Goal: Task Accomplishment & Management: Use online tool/utility

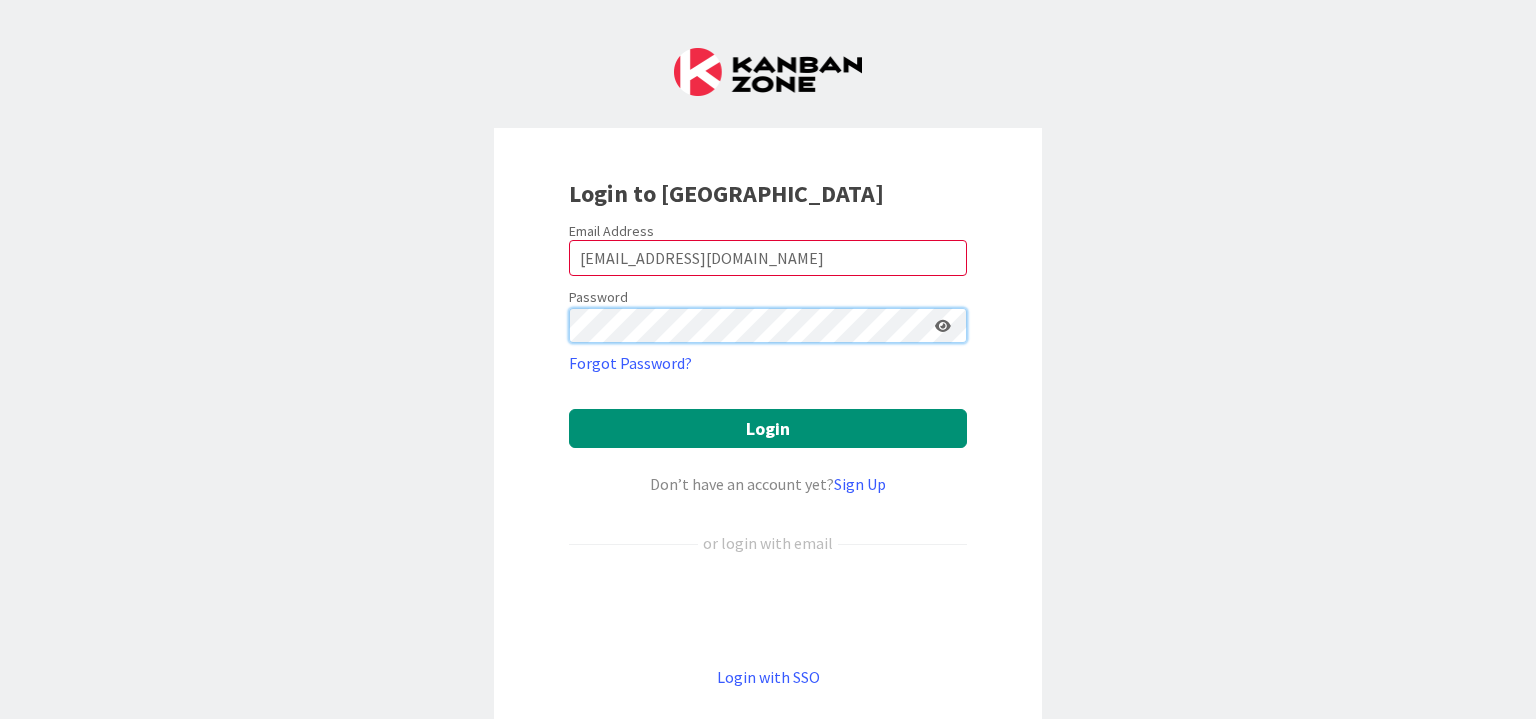
click at [569, 409] on button "Login" at bounding box center [768, 428] width 398 height 39
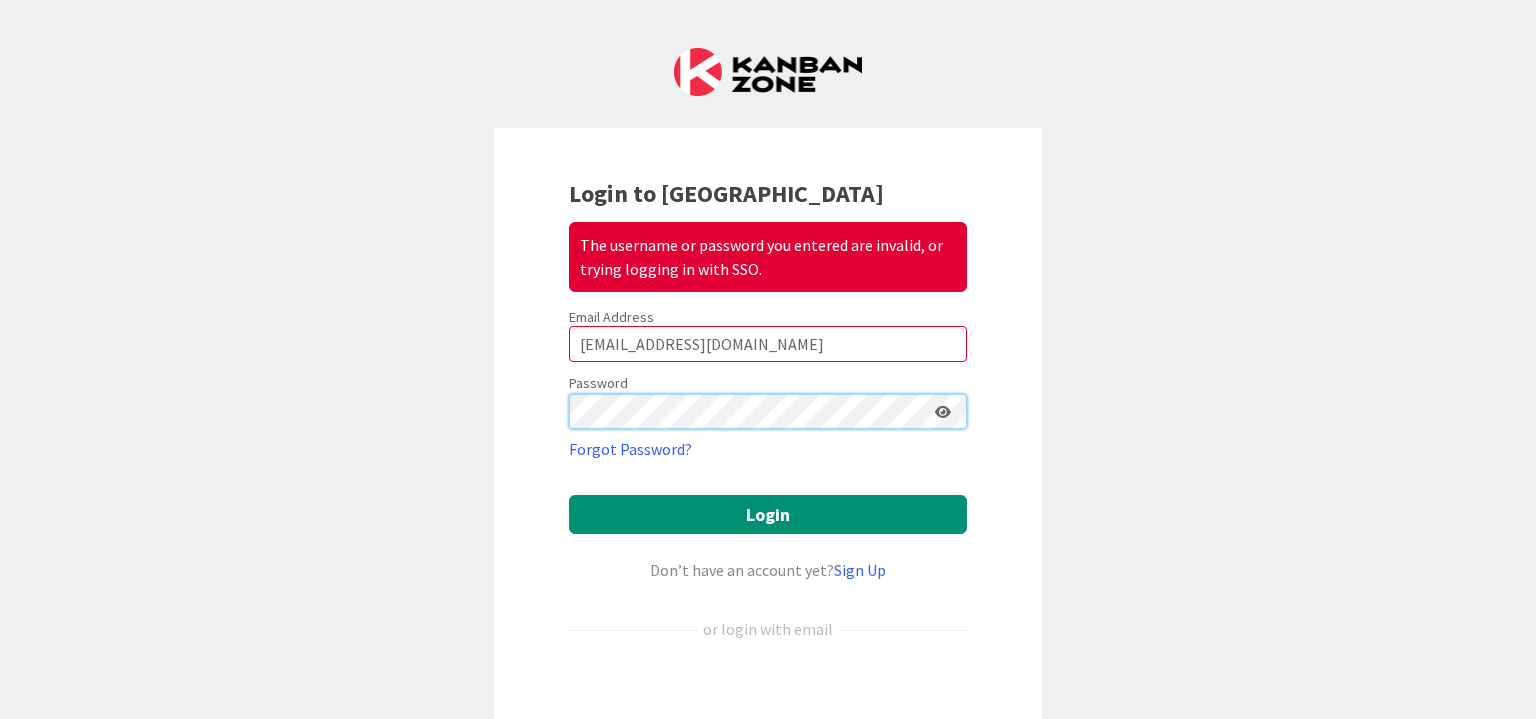
click at [521, 396] on div "Login to Kanban Zone The username or password you entered are invalid, or tryin…" at bounding box center [768, 476] width 548 height 696
click at [569, 495] on button "Login" at bounding box center [768, 514] width 398 height 39
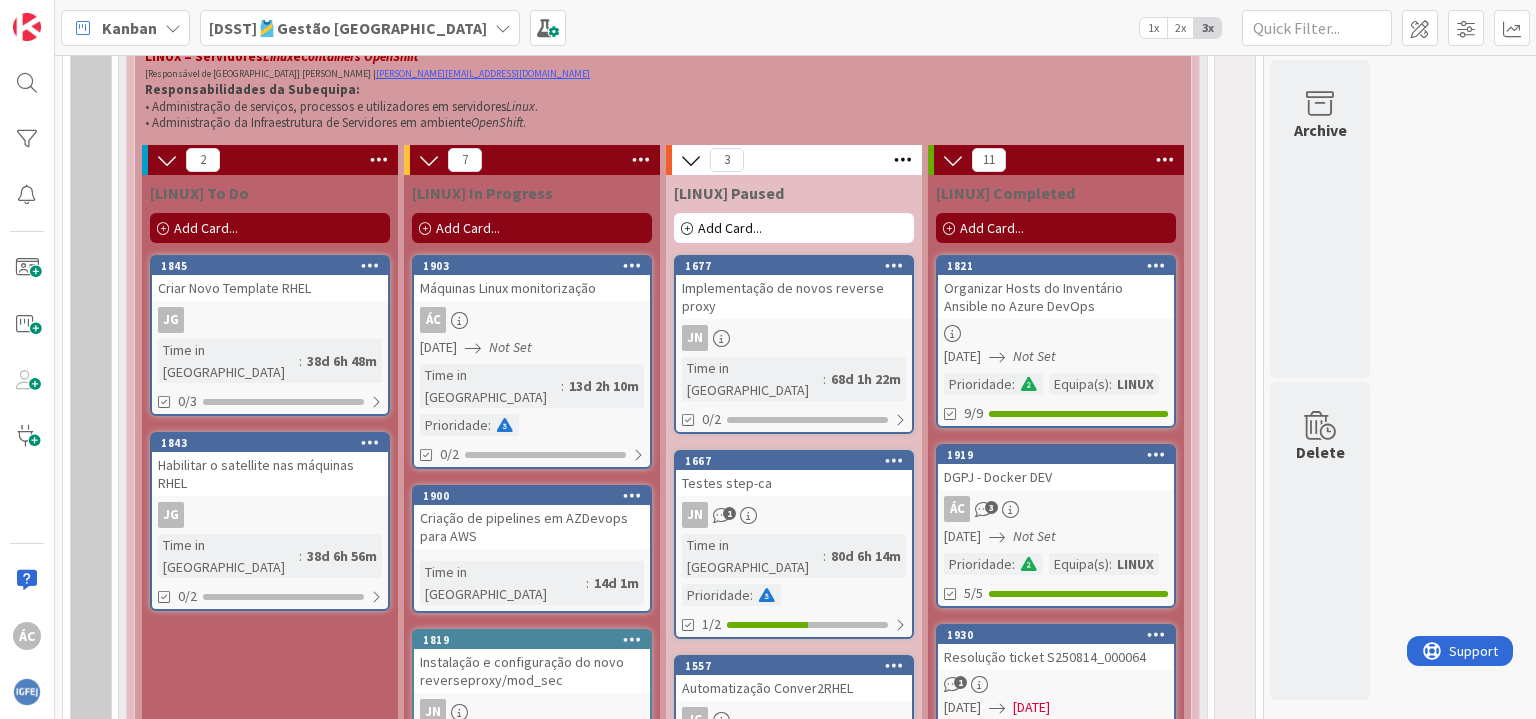
scroll to position [1500, 0]
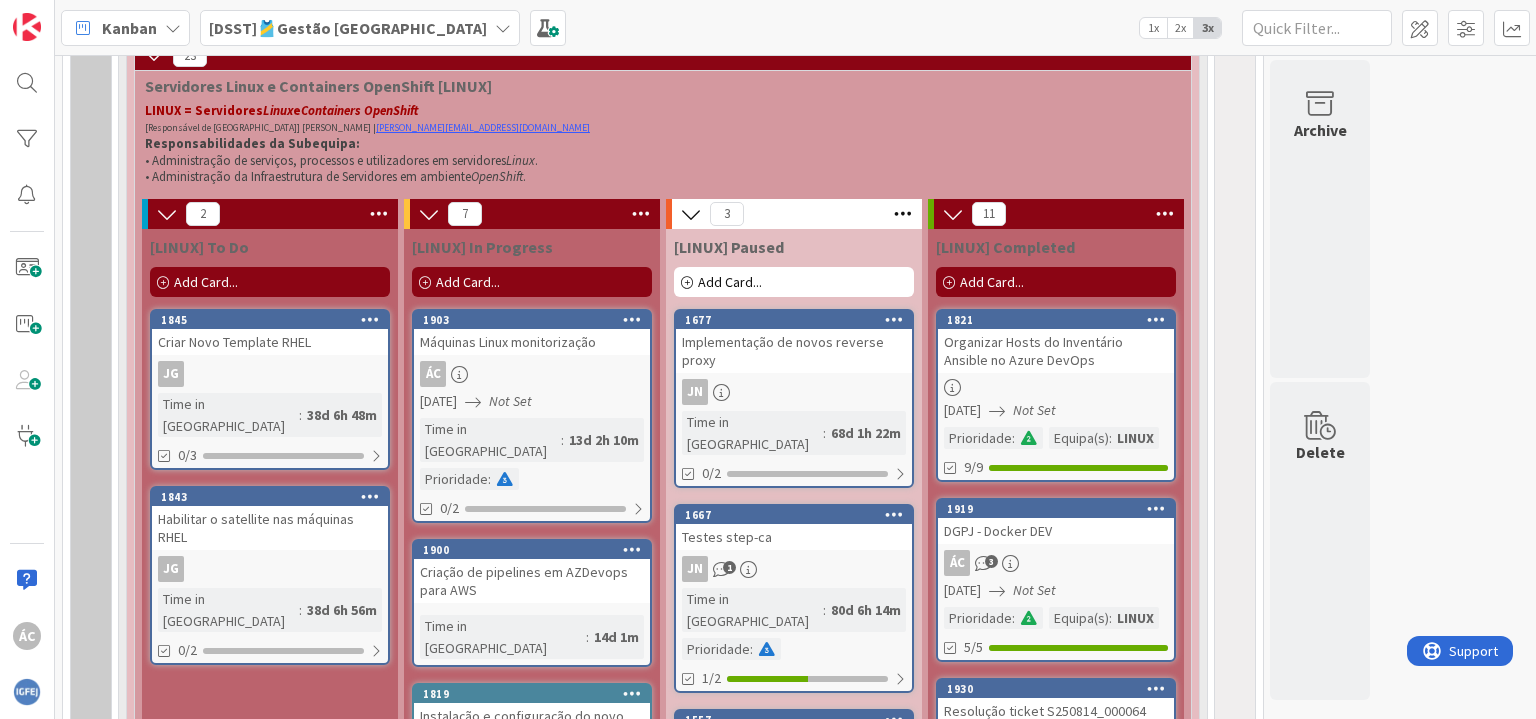
click at [500, 287] on div "Add Card..." at bounding box center [532, 282] width 240 height 30
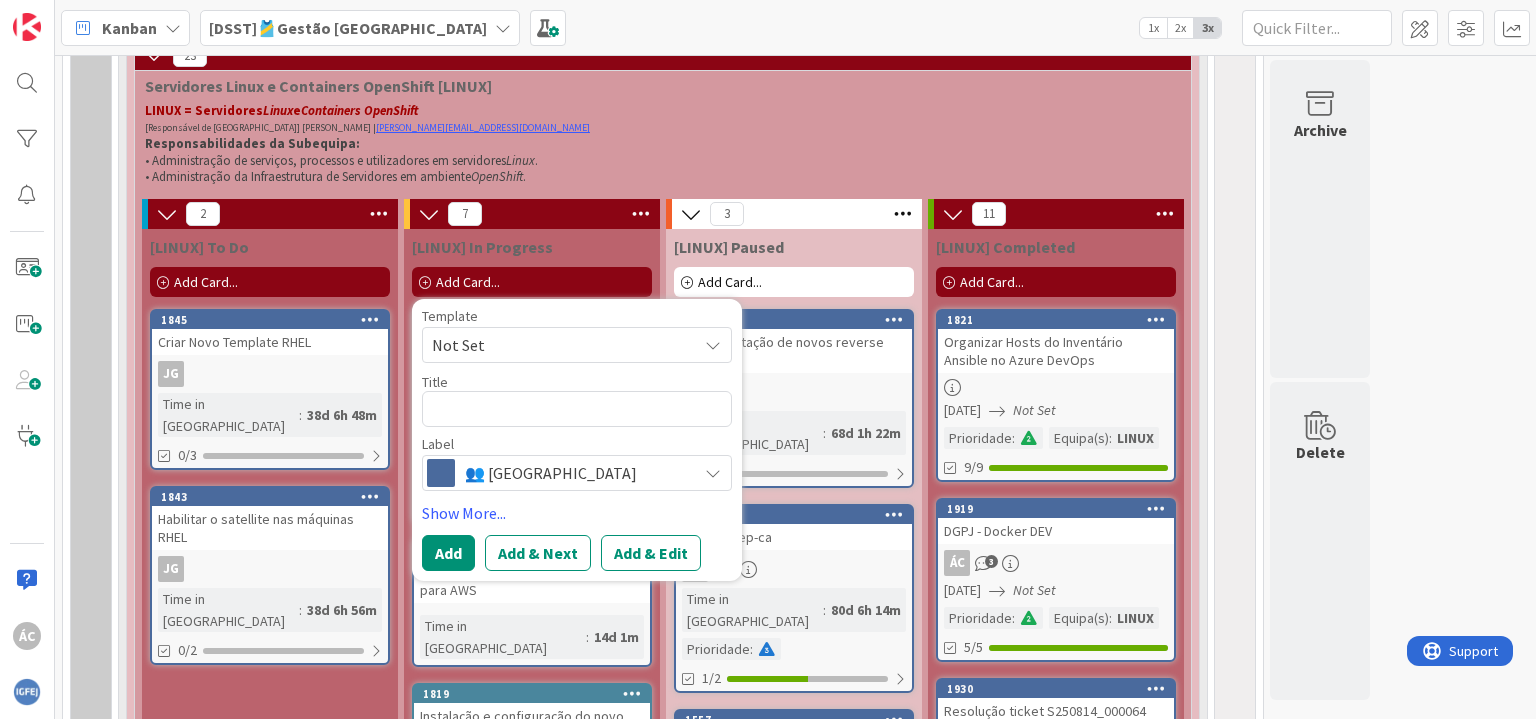
click at [504, 403] on textarea at bounding box center [577, 409] width 310 height 36
type textarea "x"
type textarea "I"
type textarea "x"
type textarea "In"
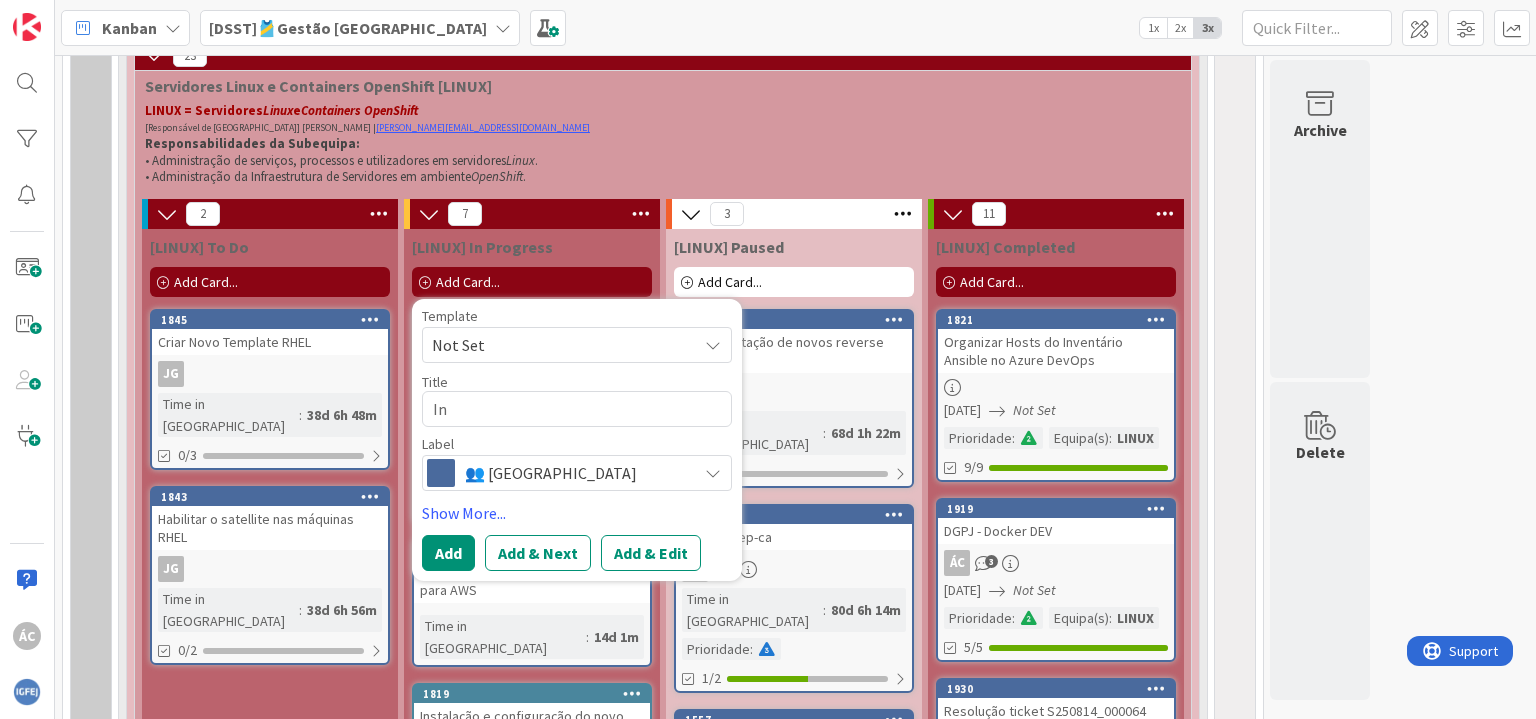
type textarea "x"
type textarea "Ins"
type textarea "x"
type textarea "Inst"
type textarea "x"
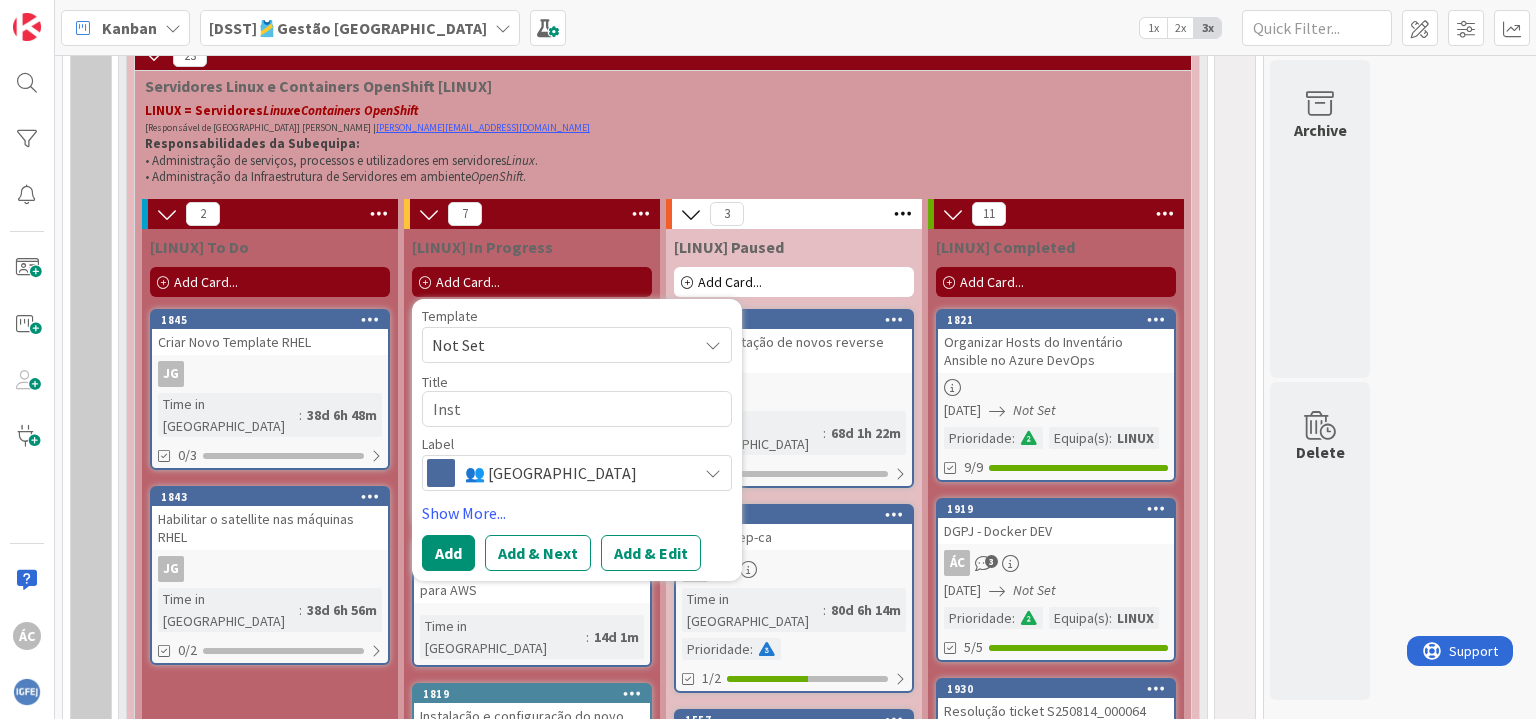
type textarea "Insta"
type textarea "x"
type textarea "Instal"
type textarea "x"
type textarea "Instala"
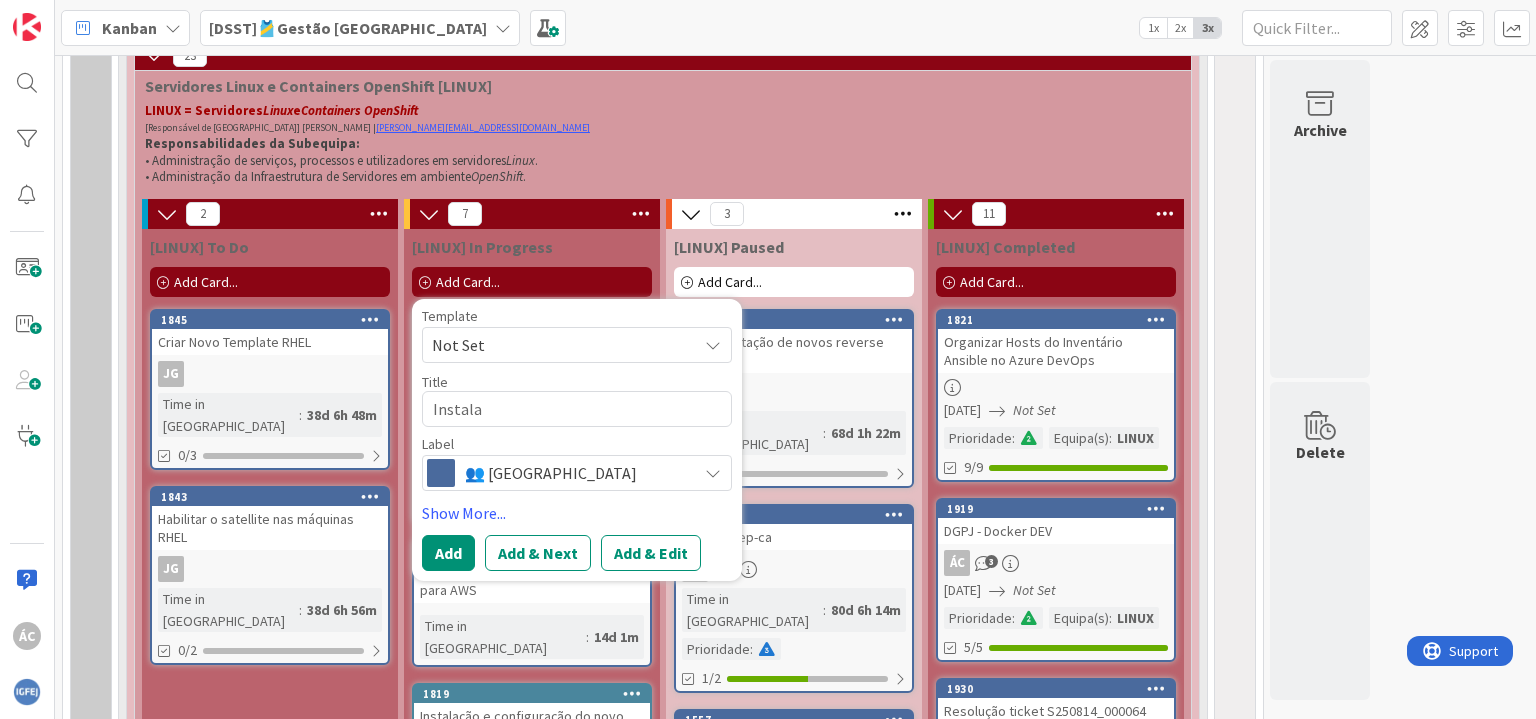
type textarea "x"
type textarea "Instalaç"
type textarea "x"
type textarea "Instalaçã"
type textarea "x"
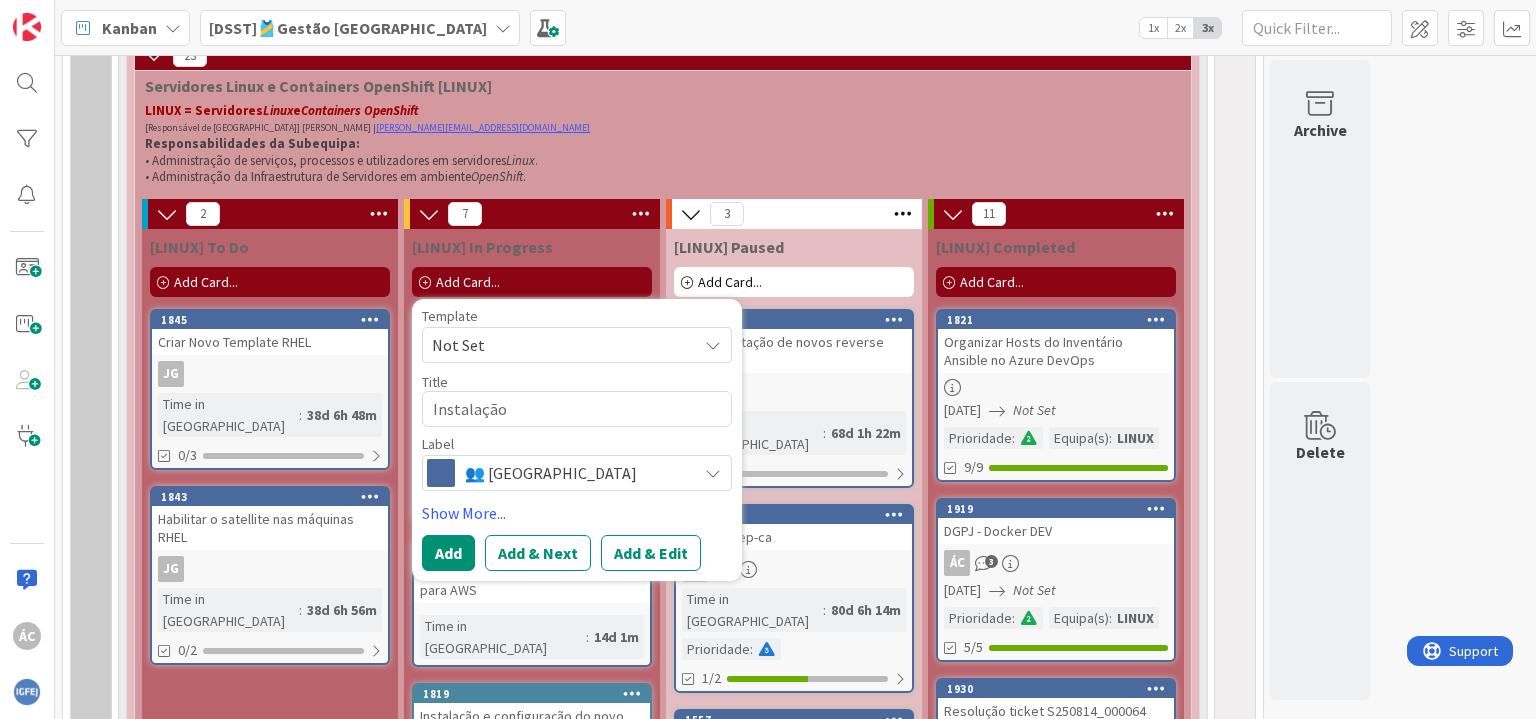
type textarea "Instalação"
type textarea "x"
type textarea "Instalação d"
type textarea "x"
type textarea "Instalação de"
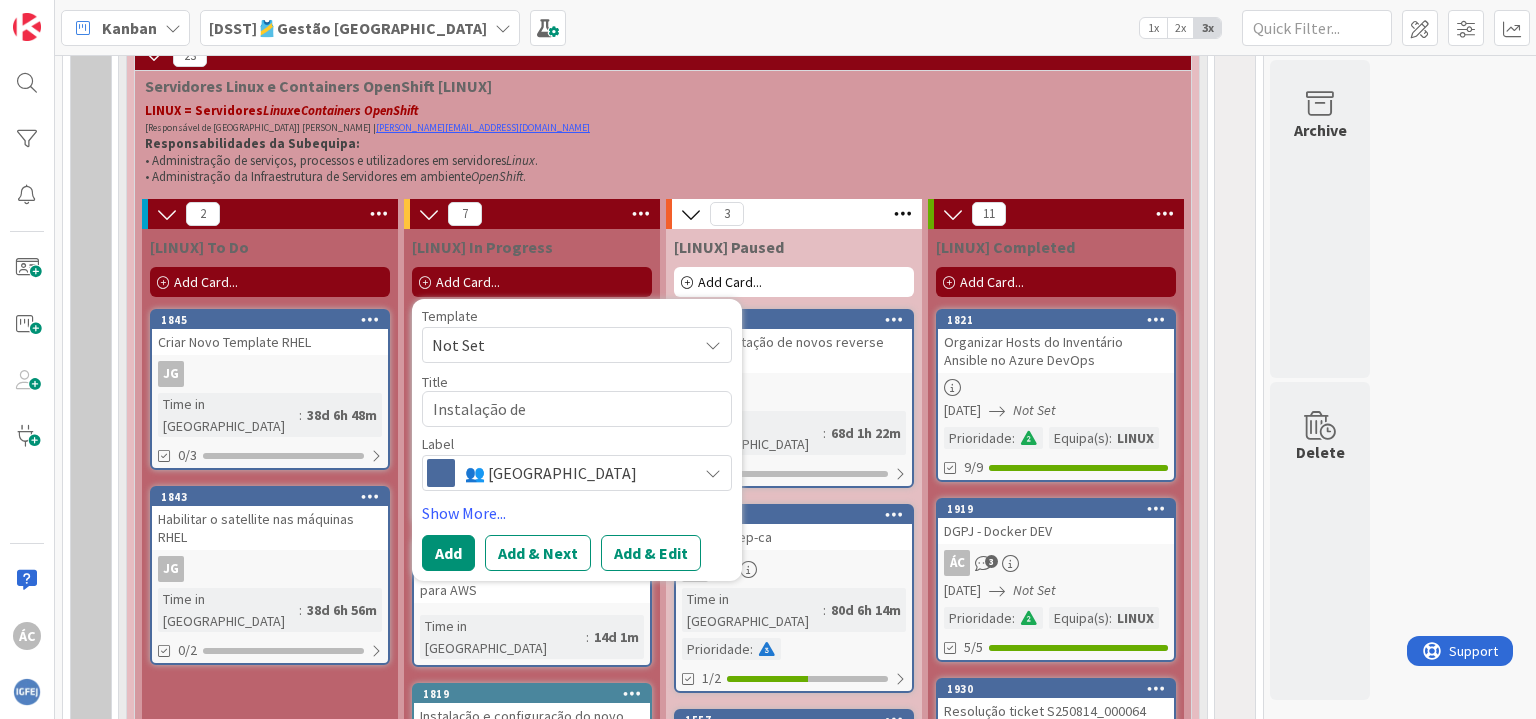
type textarea "x"
type textarea "Instalação de"
type textarea "x"
type textarea "Instalação de Q"
type textarea "x"
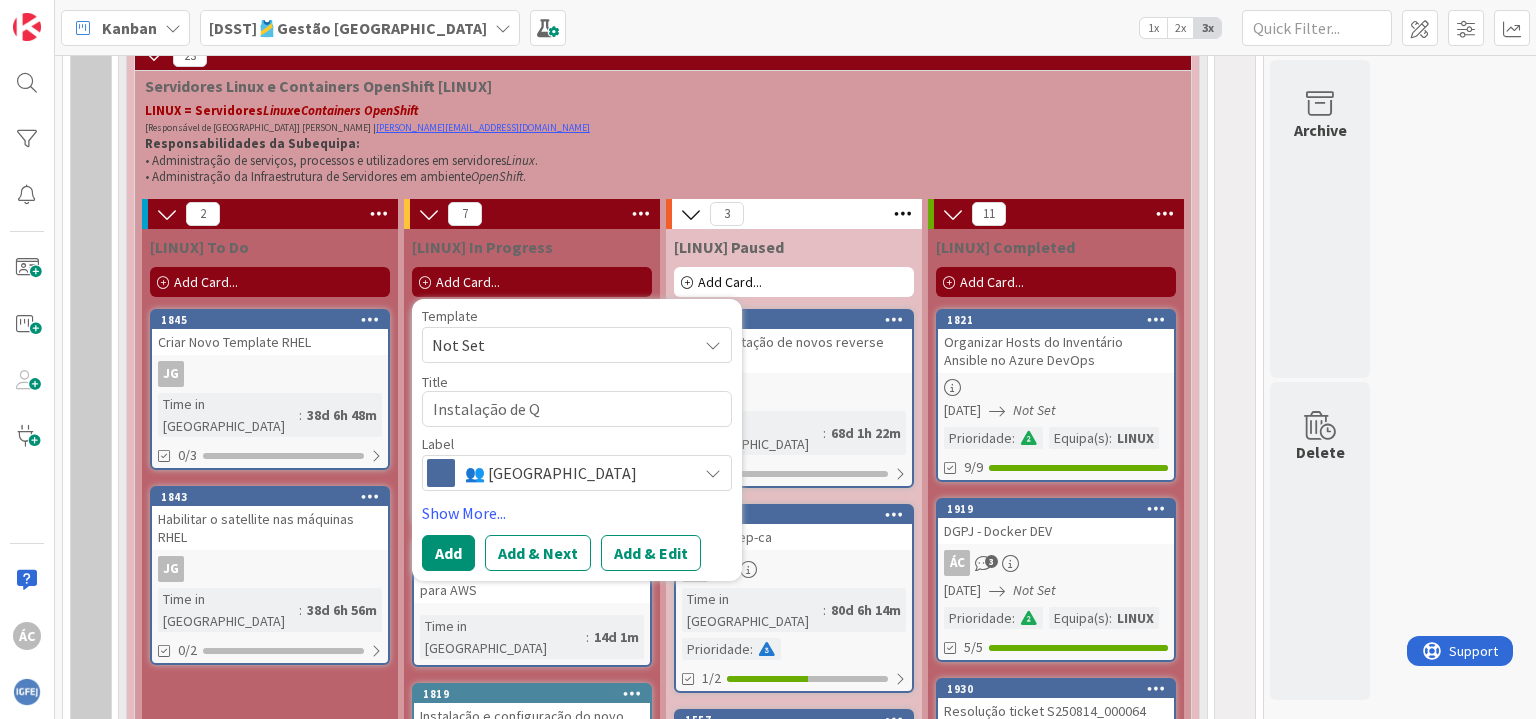
type textarea "Instalação de Qu"
type textarea "x"
type textarea "Instalação de Qua"
type textarea "x"
type textarea "Instalação de Qual"
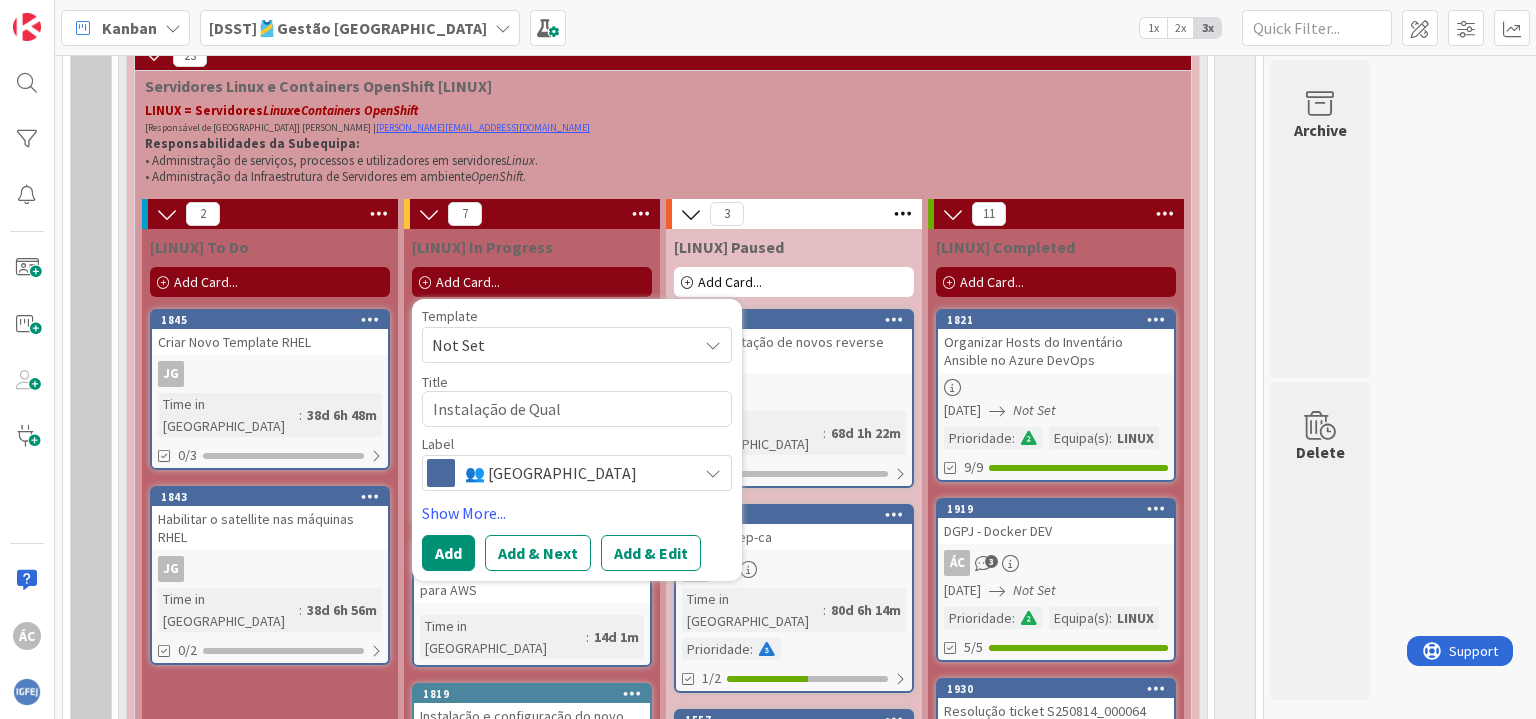
type textarea "x"
type textarea "Instalação de Qualy"
type textarea "x"
type textarea "Instalação de Qualys"
type textarea "x"
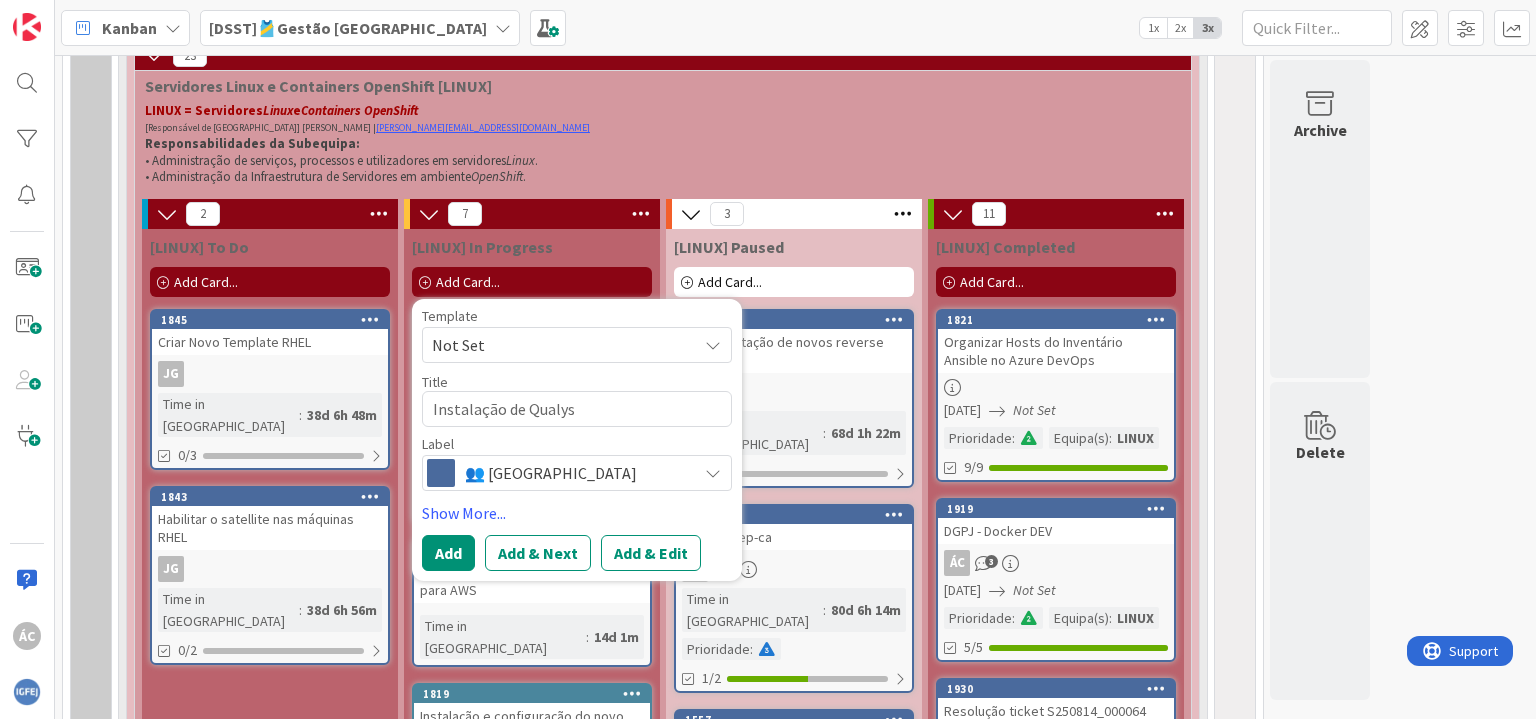
type textarea "Instalação de Qualys"
type textarea "x"
type textarea "Instalação de Qualys A"
type textarea "x"
type textarea "Instalação de Qualys Ag"
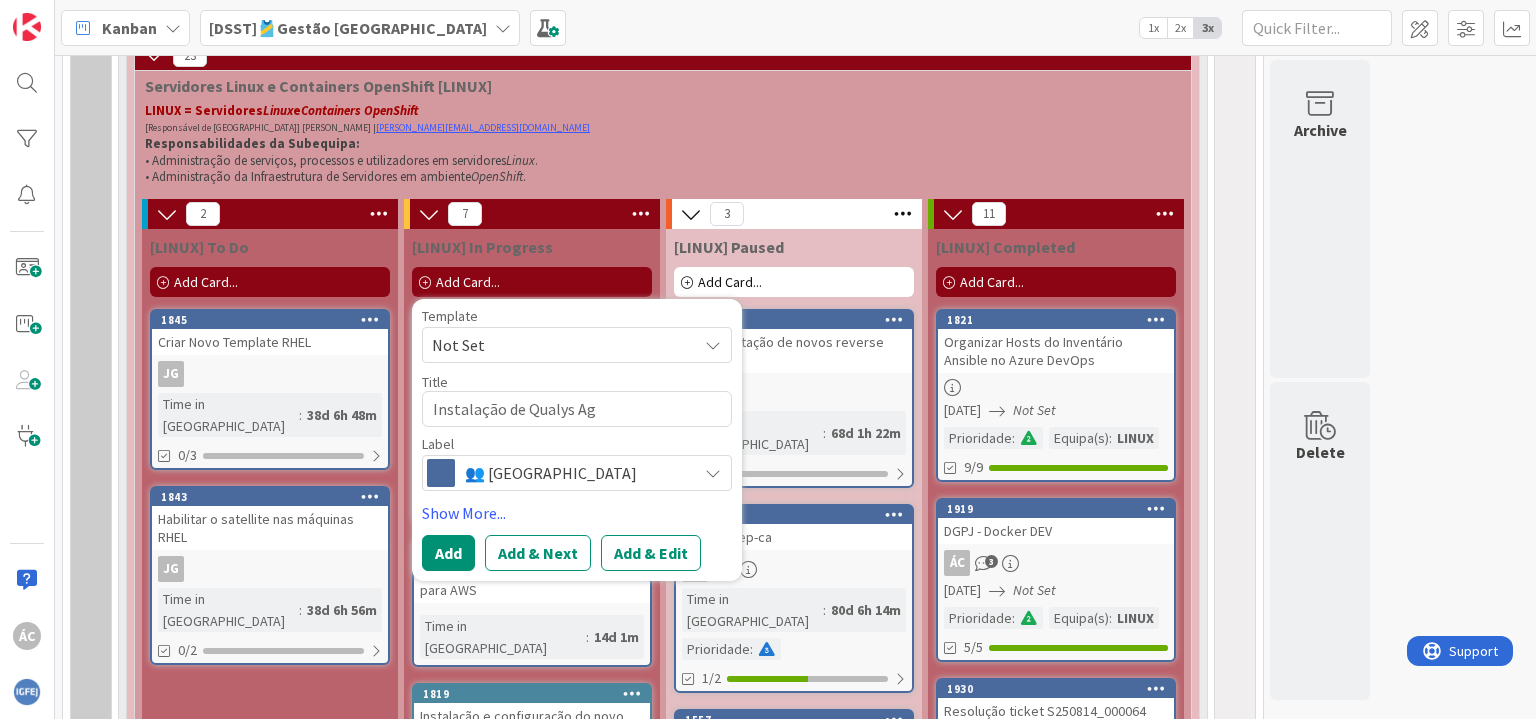
type textarea "x"
type textarea "Instalação de Qualys Age"
type textarea "x"
type textarea "Instalação de Qualys Agen"
type textarea "x"
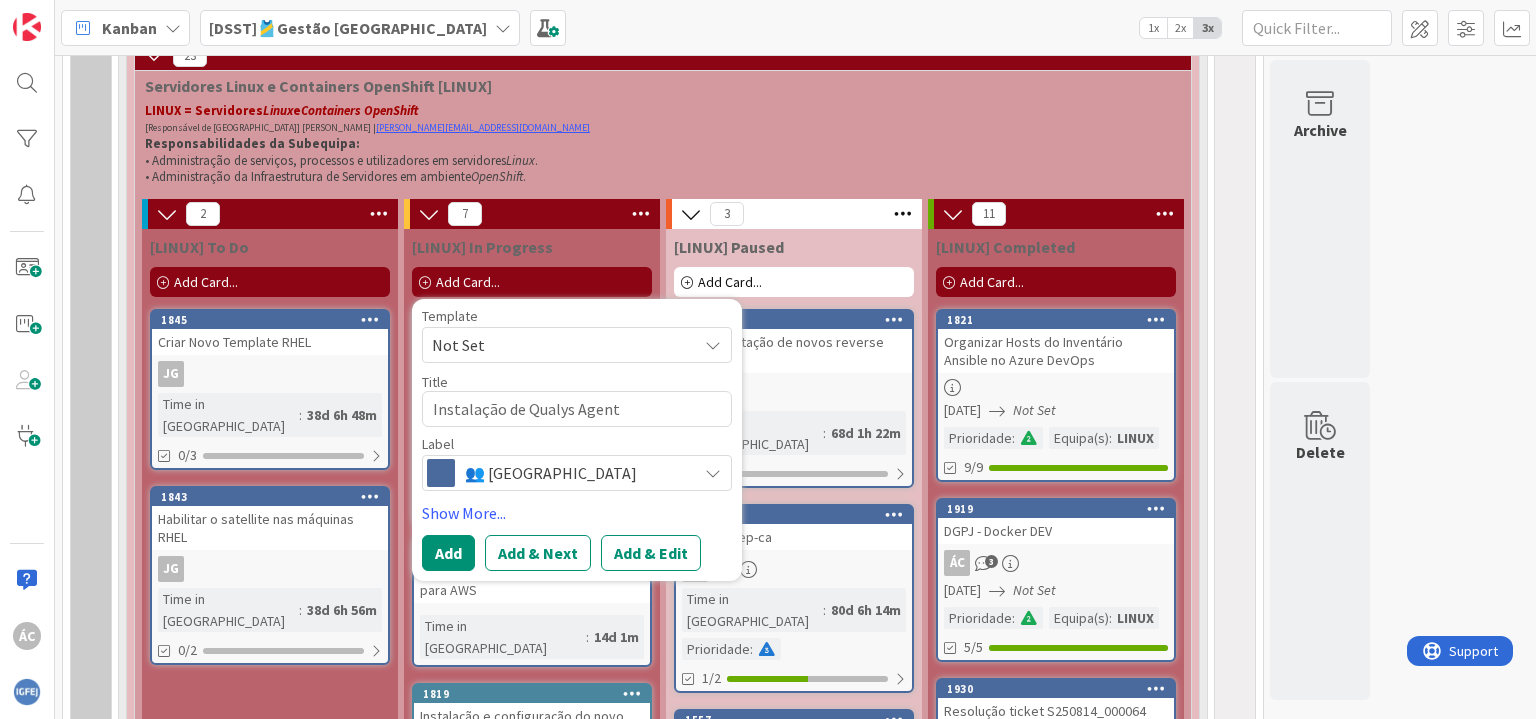
type textarea "Instalação de Qualys Agent"
click at [592, 480] on span "👥 [GEOGRAPHIC_DATA]" at bounding box center [576, 473] width 222 height 28
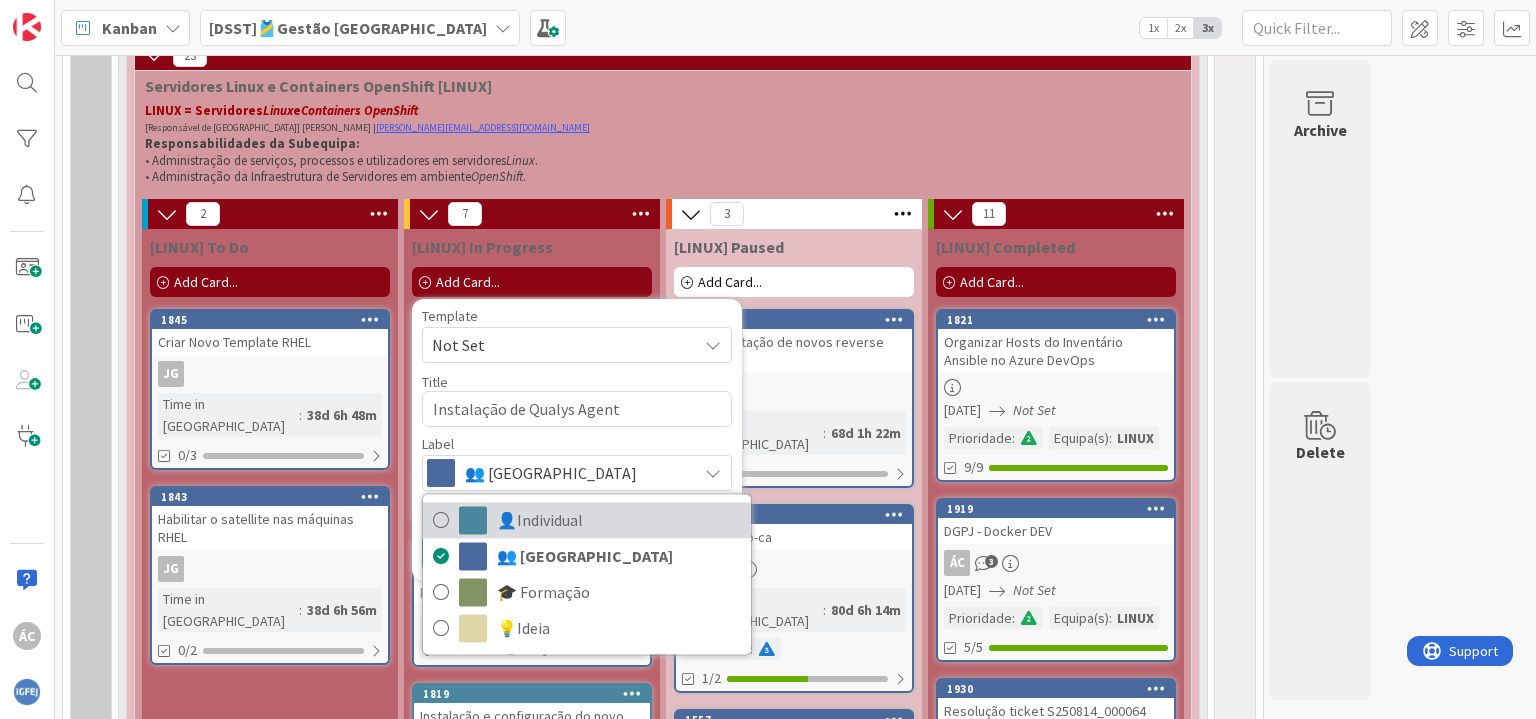
click at [573, 515] on span "👤Individual" at bounding box center [619, 520] width 244 height 30
type textarea "x"
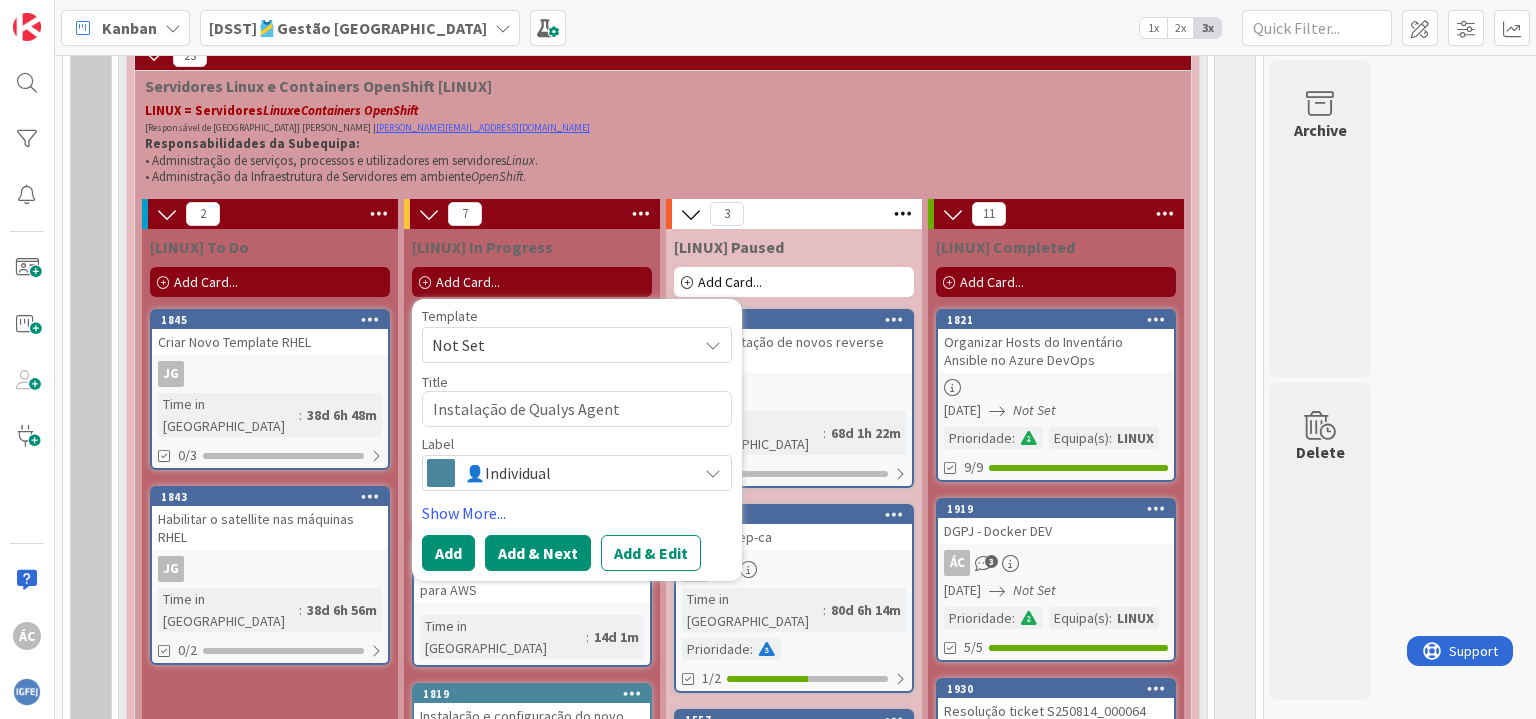
click at [535, 557] on button "Add & Next" at bounding box center [538, 553] width 106 height 36
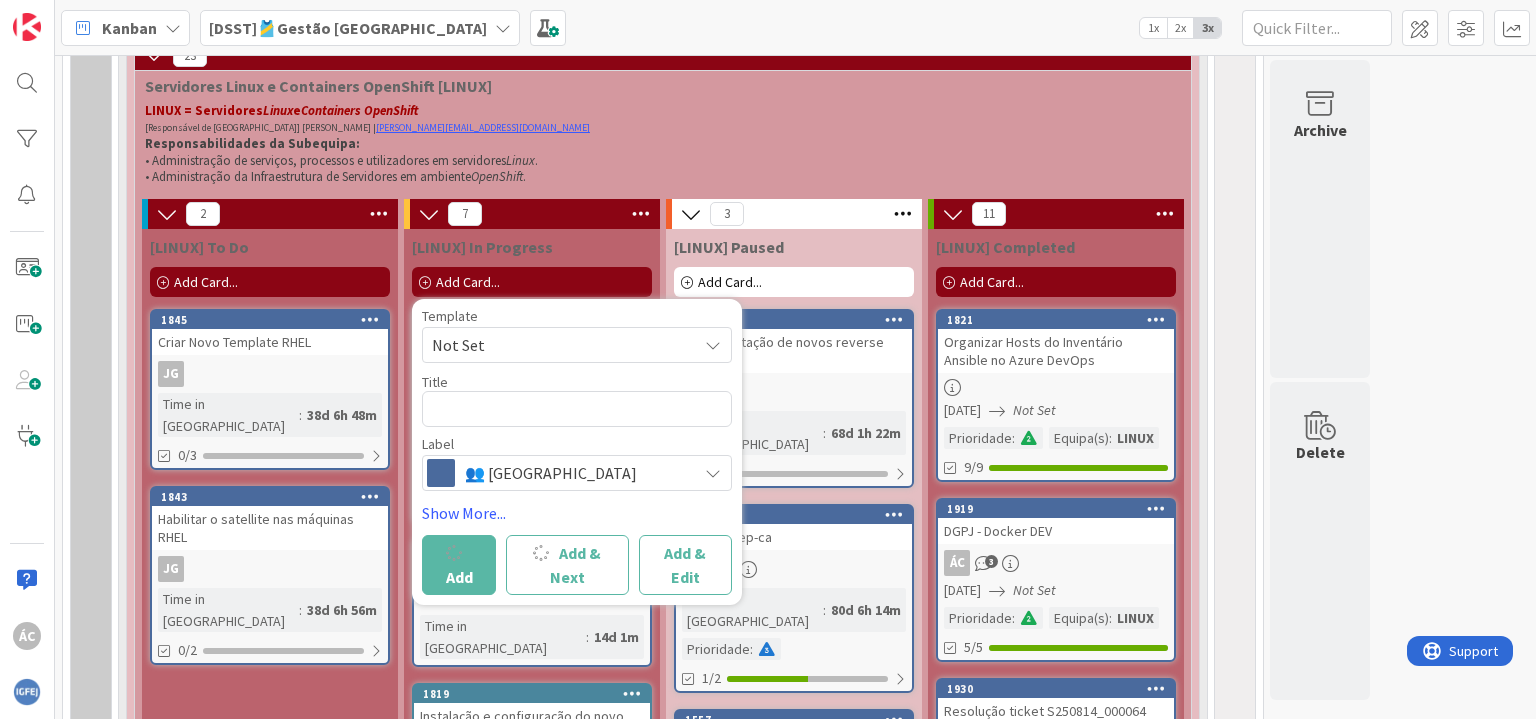
scroll to position [1700, 0]
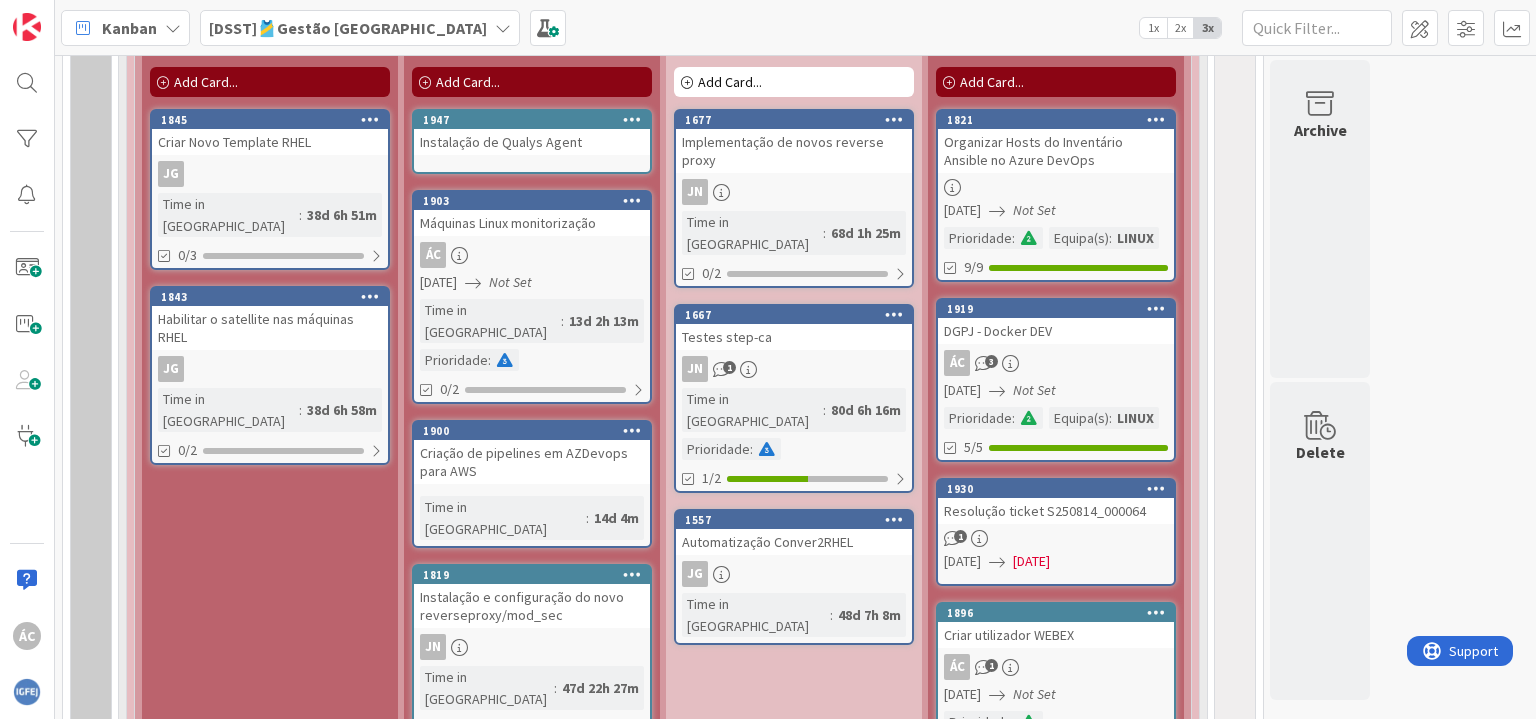
click at [532, 169] on link "1947 Instalação de Qualys Agent" at bounding box center [532, 141] width 240 height 65
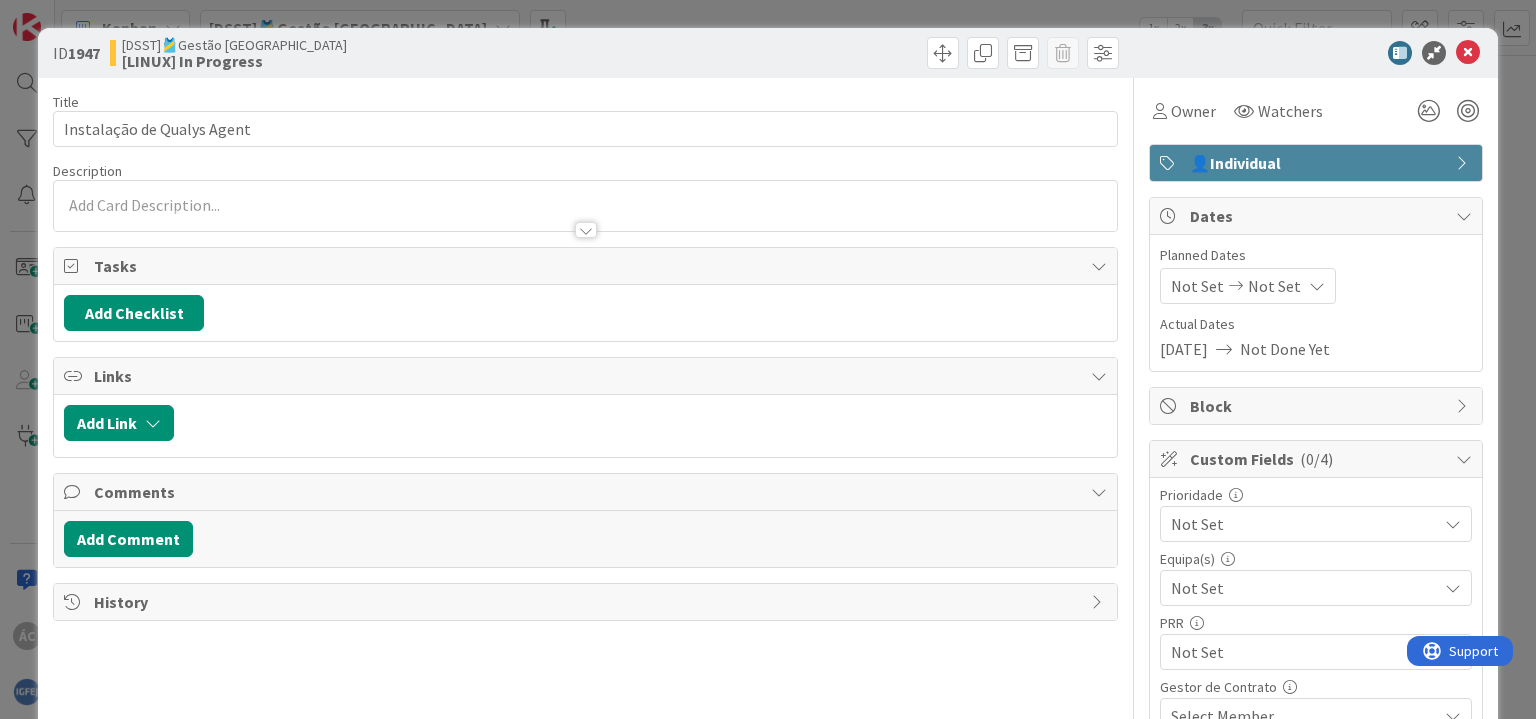
click at [1183, 283] on span "Not Set" at bounding box center [1197, 286] width 53 height 24
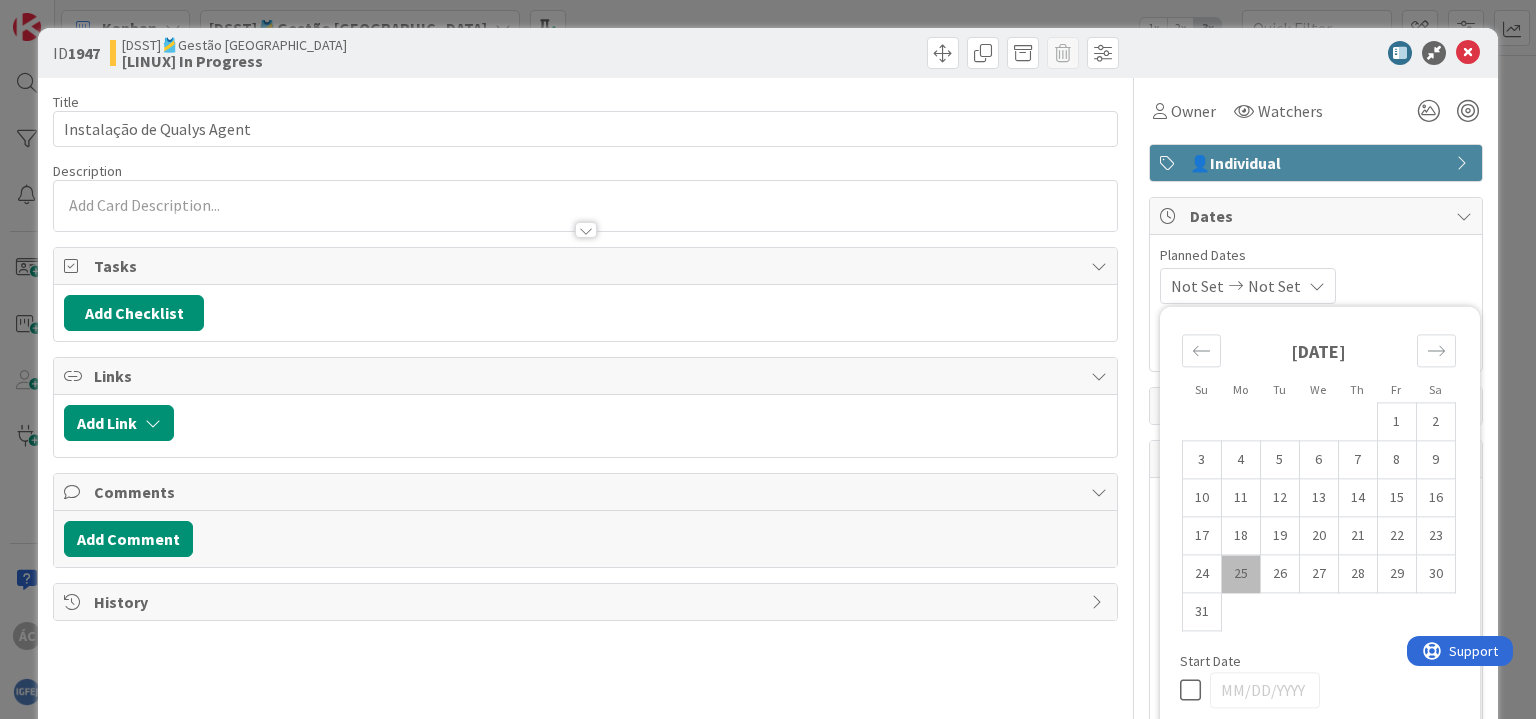
click at [1224, 576] on td "25" at bounding box center [1240, 574] width 39 height 38
type input "[DATE]"
click at [1224, 576] on td "25" at bounding box center [1240, 574] width 39 height 38
type input "[DATE]"
click at [968, 703] on div "Title 26 / 128 Instalação de Qualys Agent Description ÁC [PERSON_NAME] just joi…" at bounding box center [585, 491] width 1064 height 826
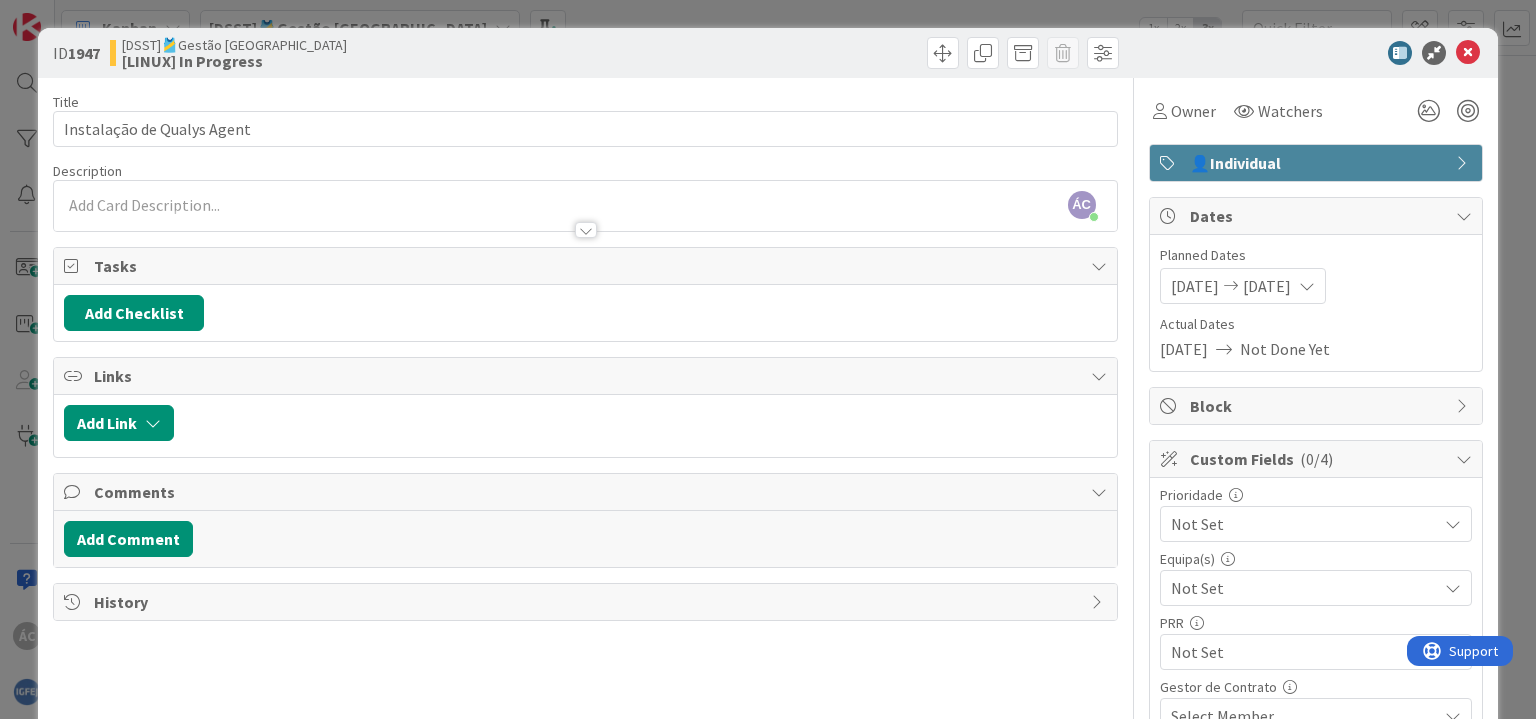
click at [1228, 540] on div "Prioridade Not Set Equipa(s) Not Set PRR Not Set Gestor de Contrato Select Memb…" at bounding box center [1316, 611] width 312 height 246
click at [1226, 527] on span "Not Set" at bounding box center [1299, 524] width 256 height 28
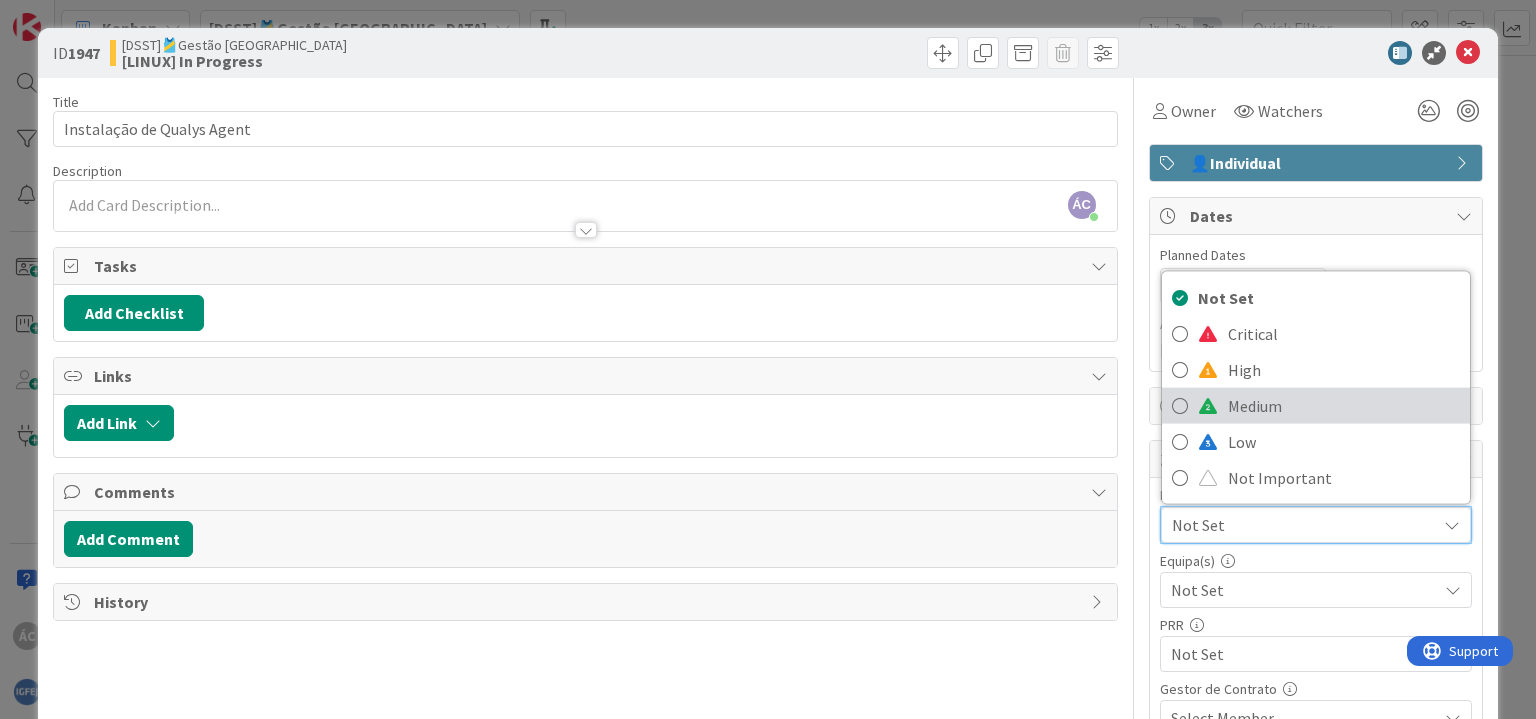
click at [1251, 395] on span "Medium" at bounding box center [1344, 406] width 232 height 30
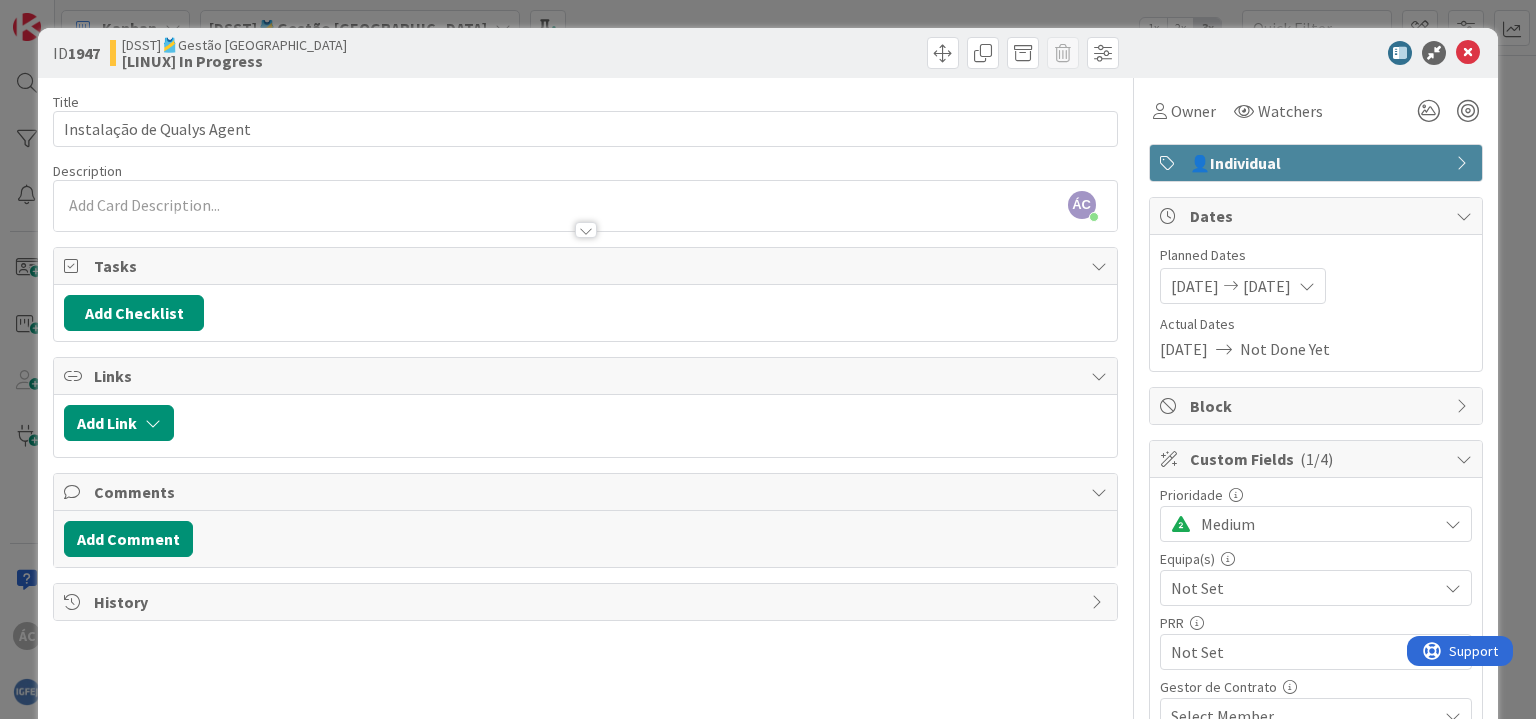
click at [315, 204] on div "ÁC [PERSON_NAME] just joined" at bounding box center [585, 206] width 1062 height 50
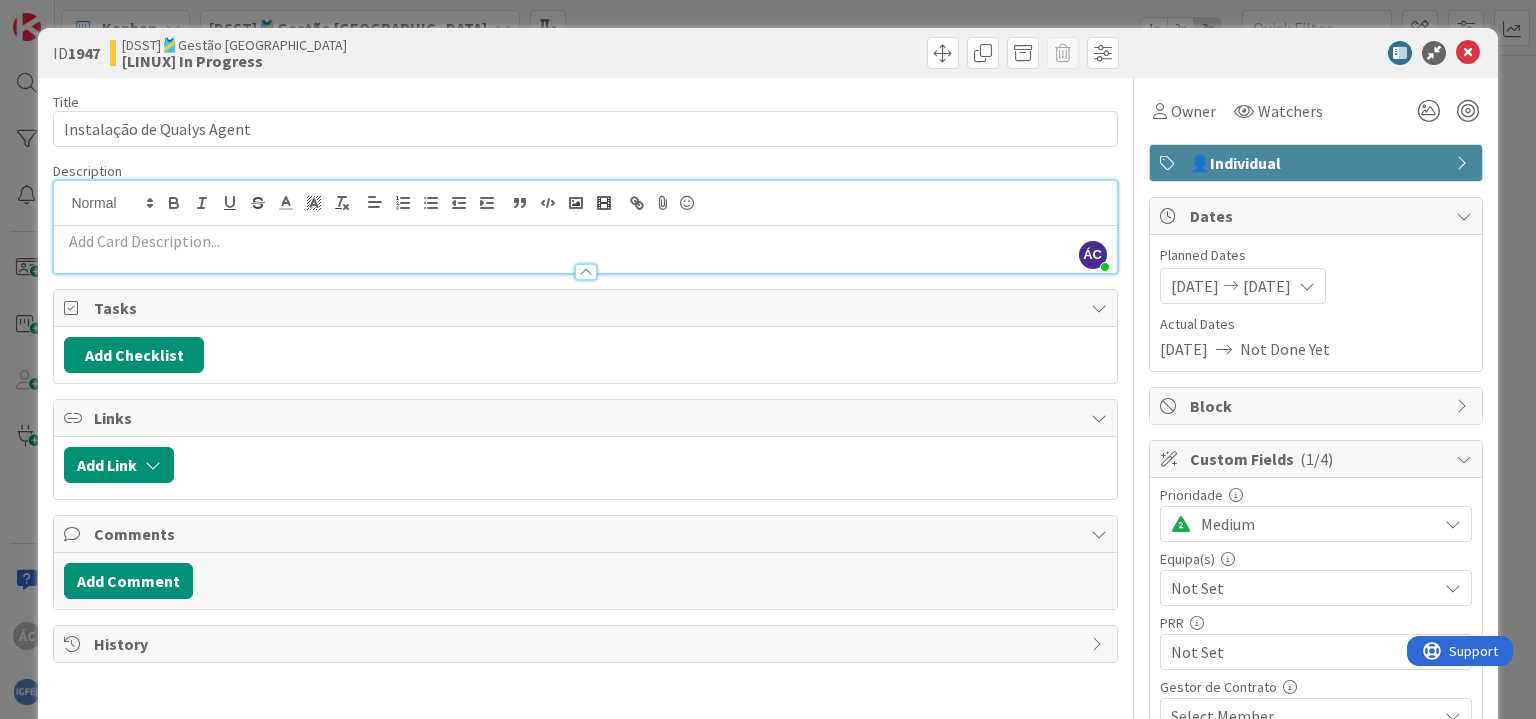
click at [300, 245] on p at bounding box center [585, 241] width 1042 height 23
click at [298, 241] on p at bounding box center [585, 241] width 1042 height 23
paste div
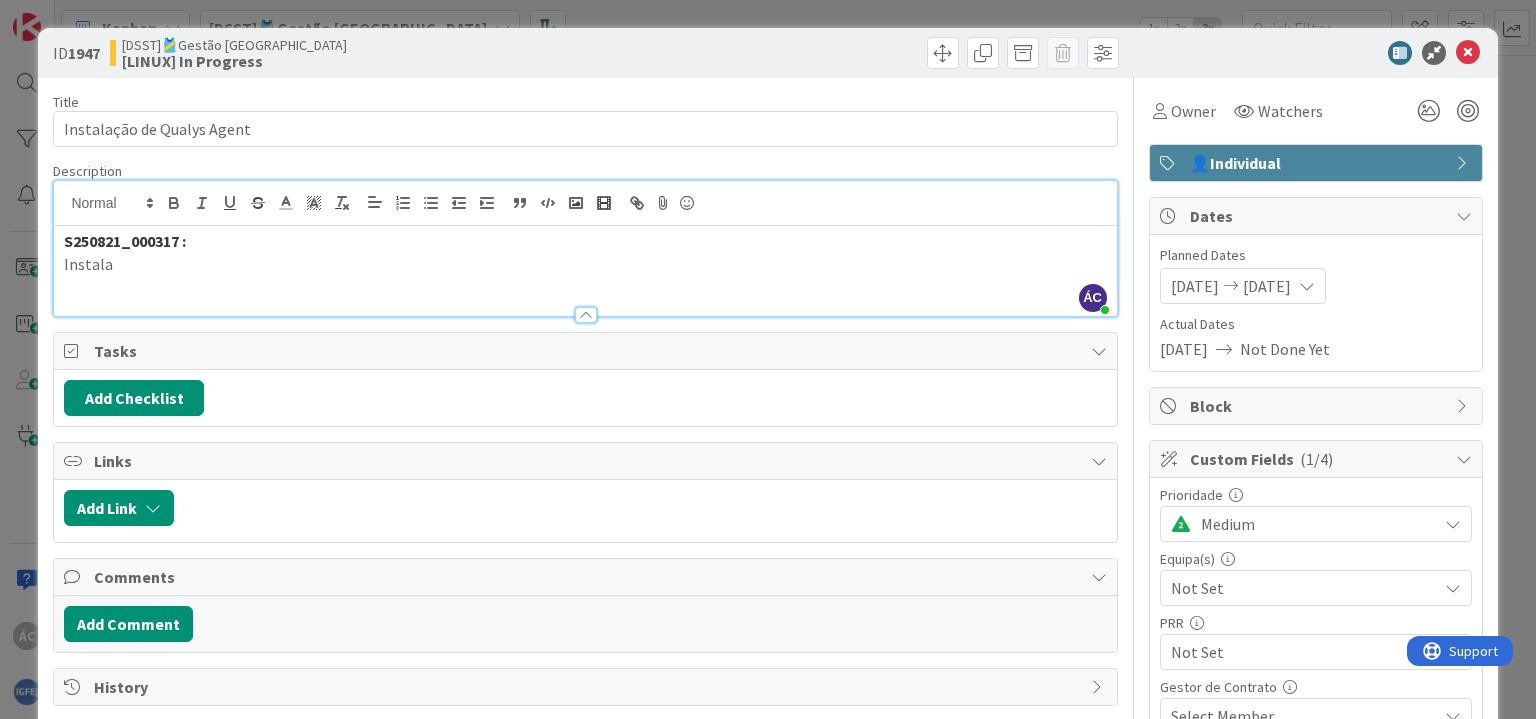
click at [69, 243] on strong "S250821_000317 :" at bounding box center [125, 241] width 122 height 20
click at [191, 251] on p "Ticket S250821_000317 :" at bounding box center [585, 241] width 1042 height 23
click at [191, 265] on p "Instala" at bounding box center [585, 264] width 1042 height 23
click at [336, 260] on p "Instalar Agent Qualys na máquina" at bounding box center [585, 264] width 1042 height 23
click at [288, 265] on p "Instalar Agent Qualys na máquina PCJASQ31 - [TECHNICAL_ID]" at bounding box center [585, 264] width 1042 height 23
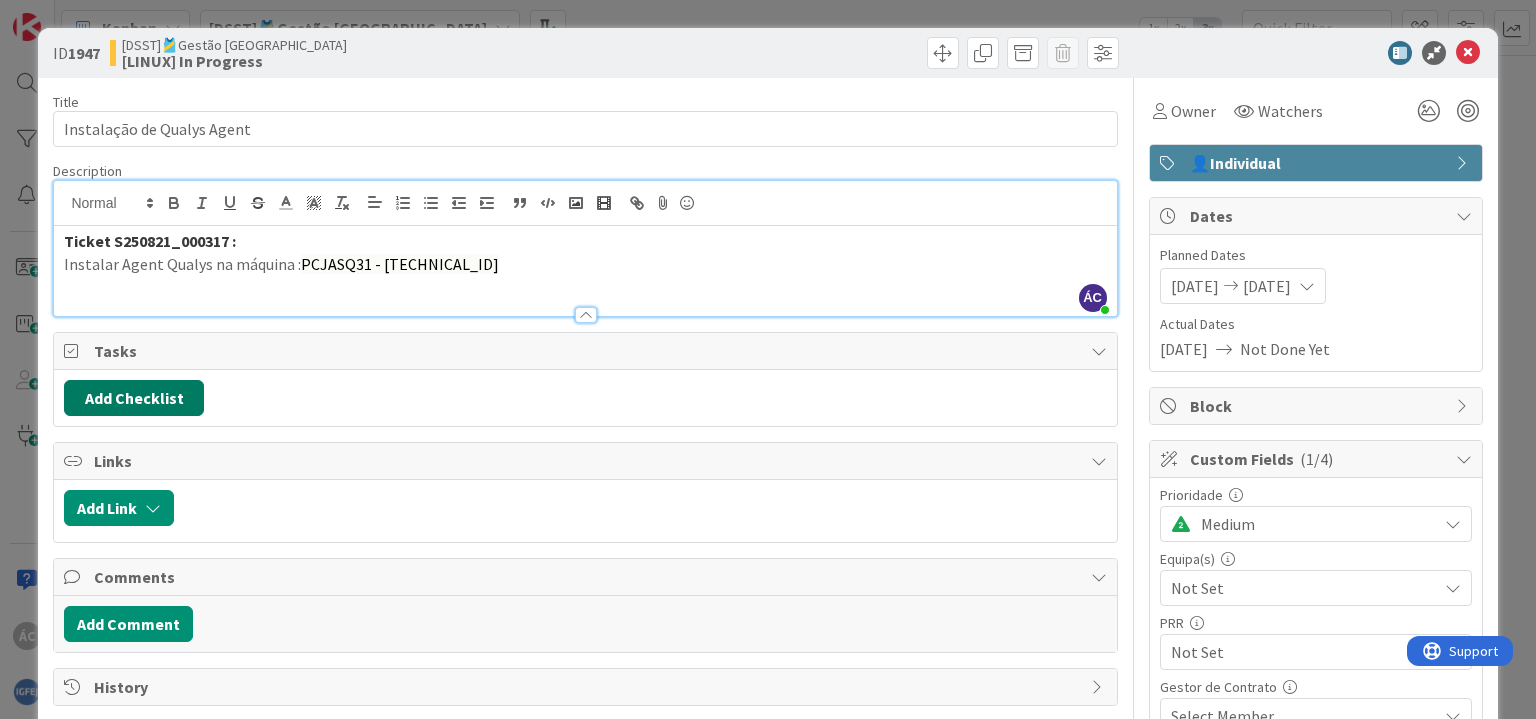
click at [182, 384] on button "Add Checklist" at bounding box center [134, 398] width 140 height 36
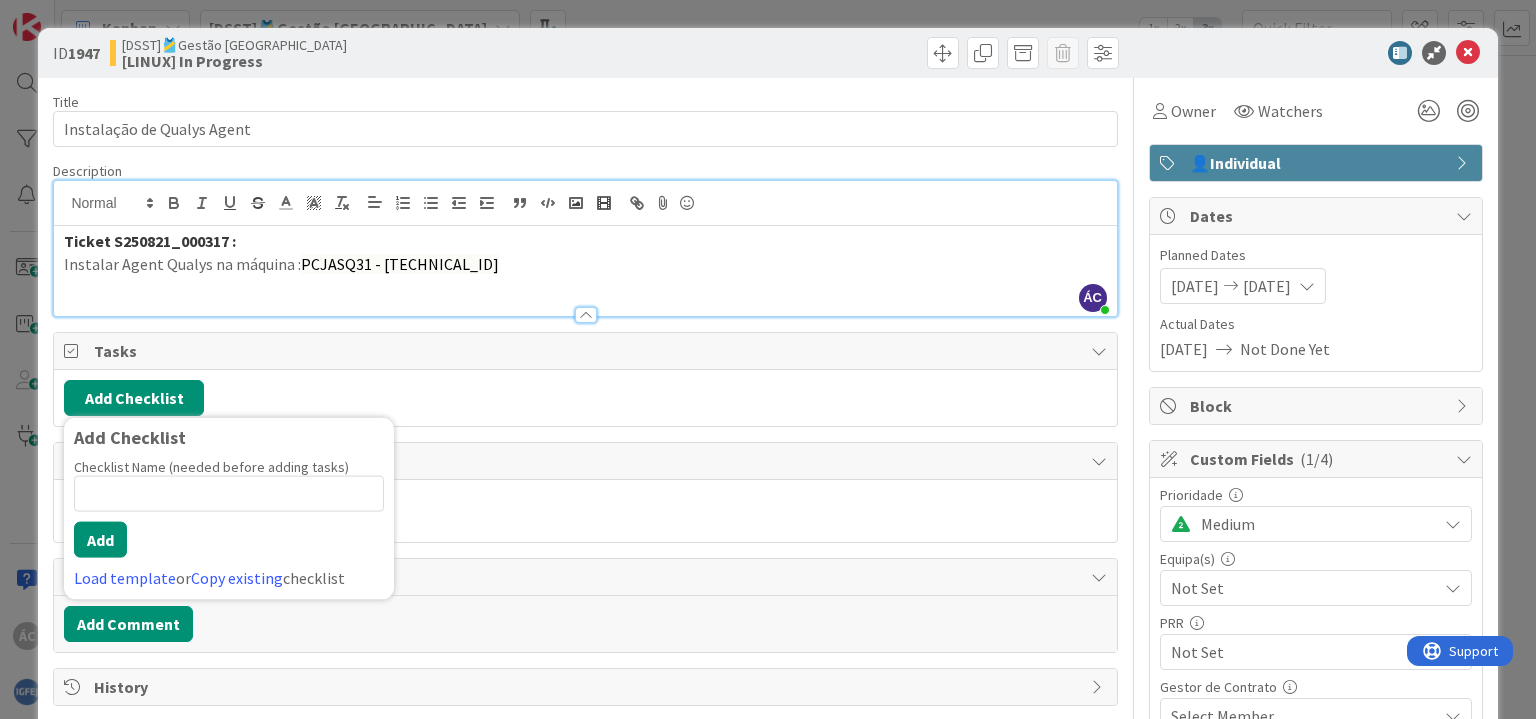
click at [185, 490] on input at bounding box center [229, 494] width 310 height 36
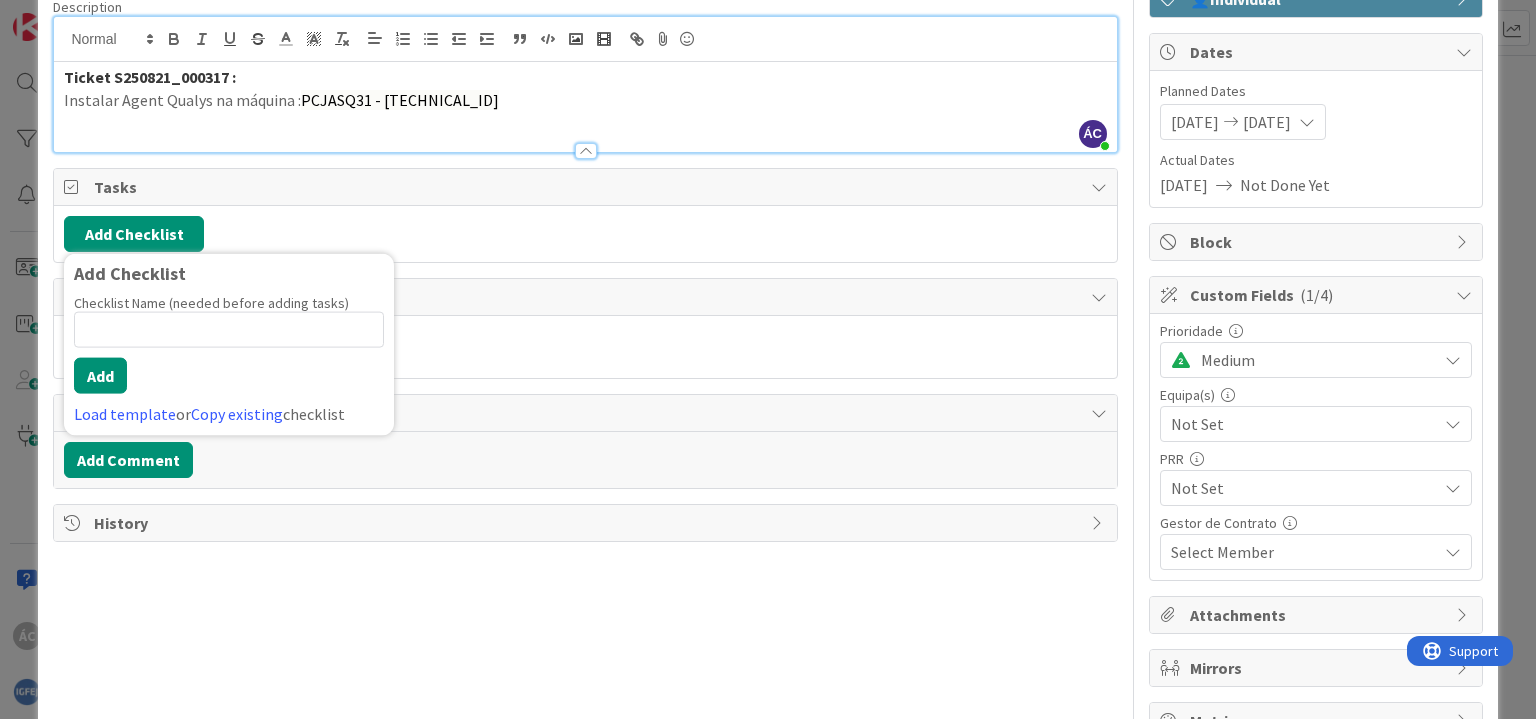
scroll to position [200, 0]
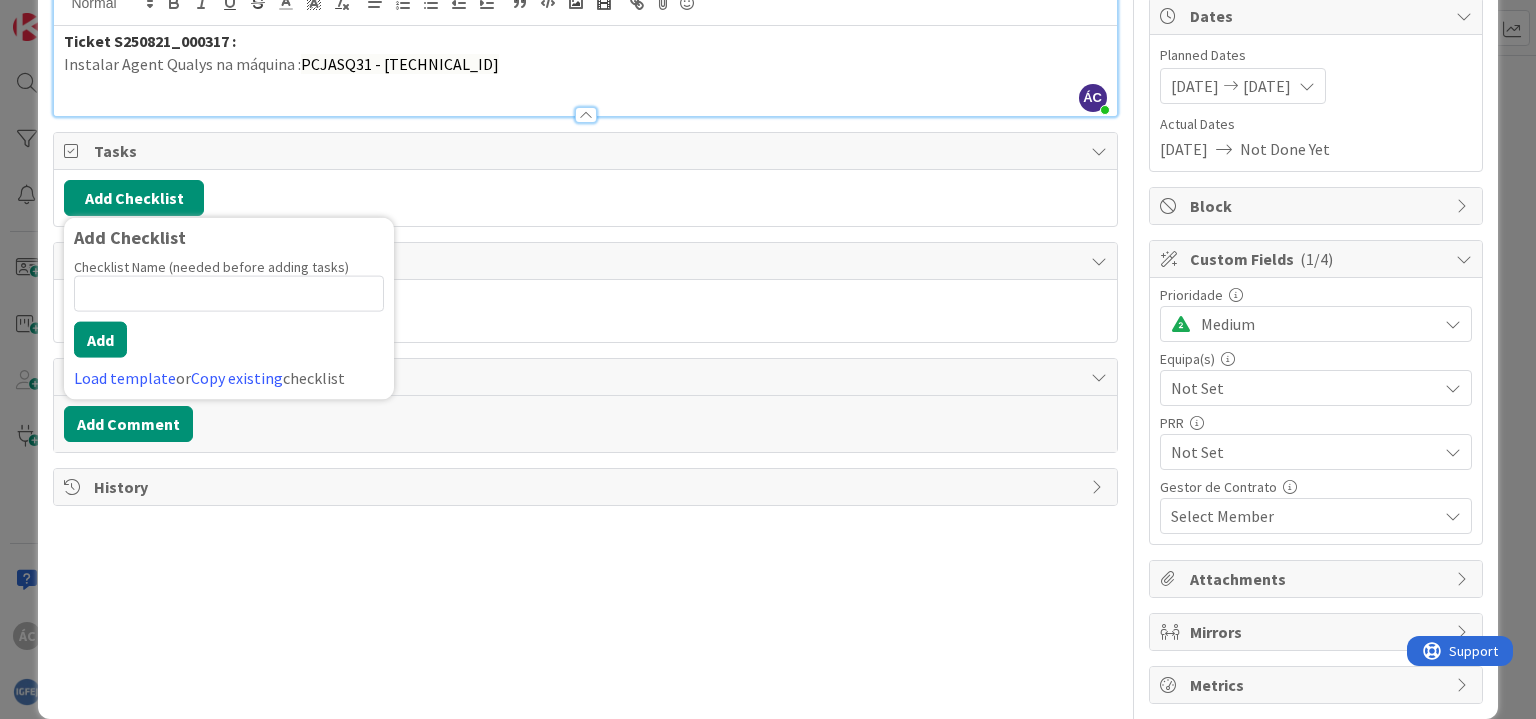
click at [140, 297] on input at bounding box center [229, 294] width 310 height 36
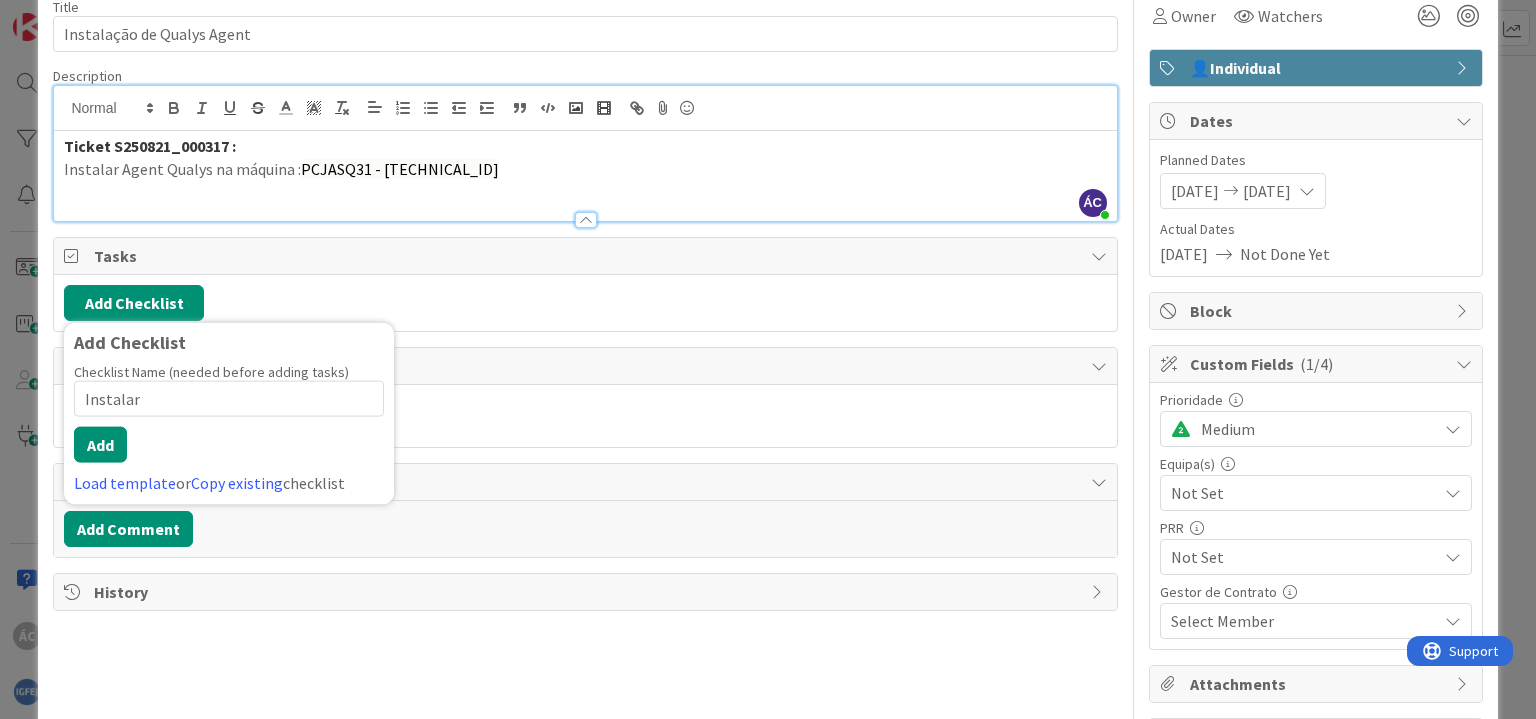
scroll to position [0, 0]
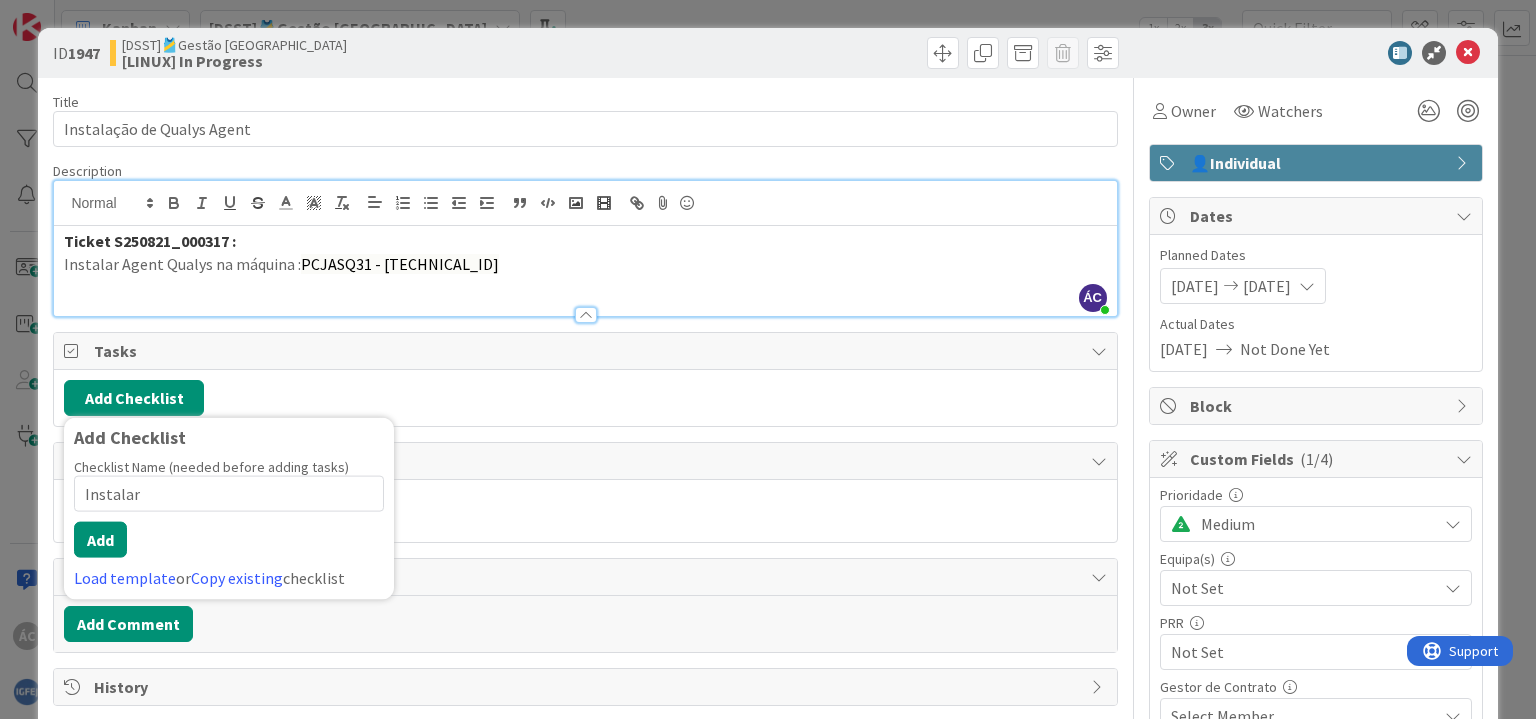
type input "Instalar"
drag, startPoint x: 200, startPoint y: 267, endPoint x: 190, endPoint y: 263, distance: 10.8
click at [190, 263] on p "Instalar Agent Qualys na máquina : PCJASQ31 - [TECHNICAL_ID]" at bounding box center [585, 264] width 1042 height 23
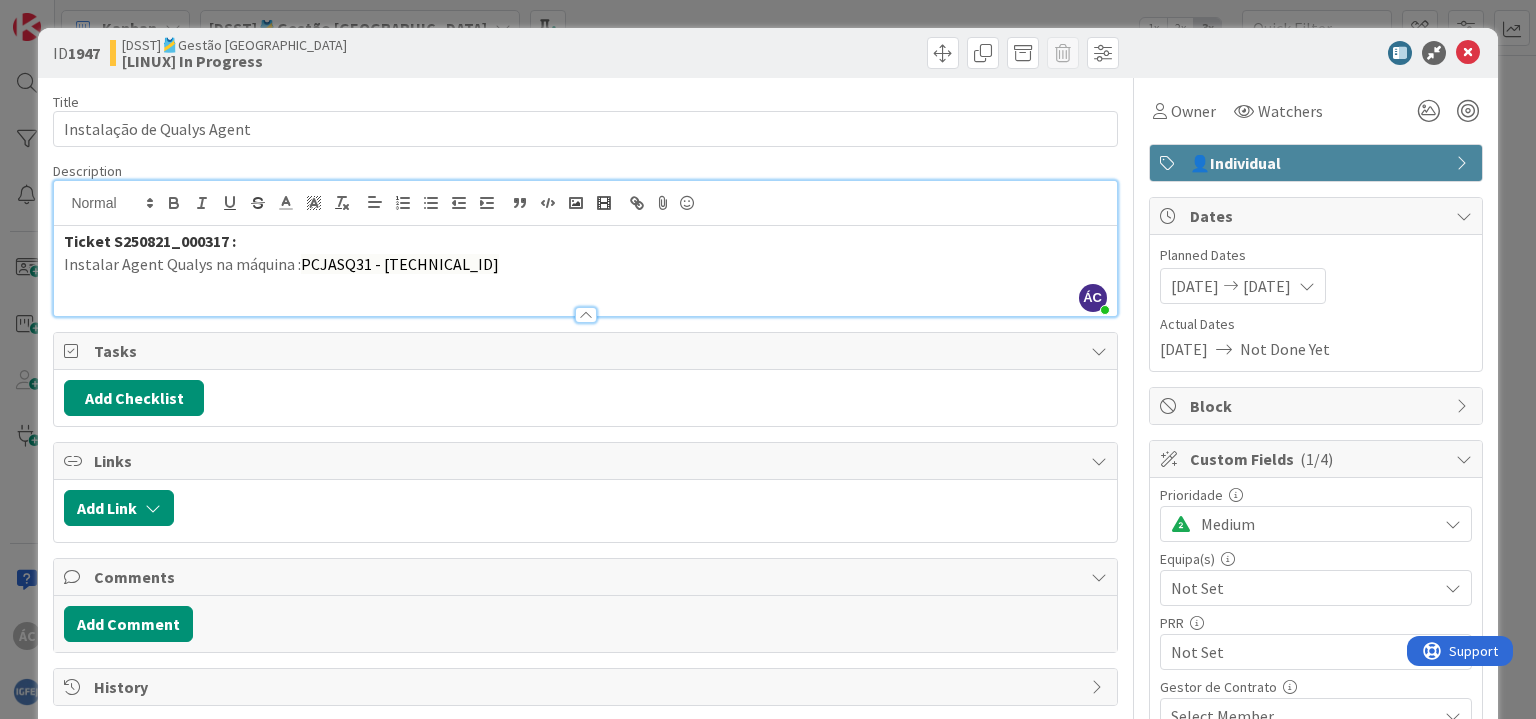
click at [149, 263] on p "Instalar Agent Qualys na máquina : PCJASQ31 - [TECHNICAL_ID]" at bounding box center [585, 264] width 1042 height 23
click at [133, 395] on button "Add Checklist" at bounding box center [134, 398] width 140 height 36
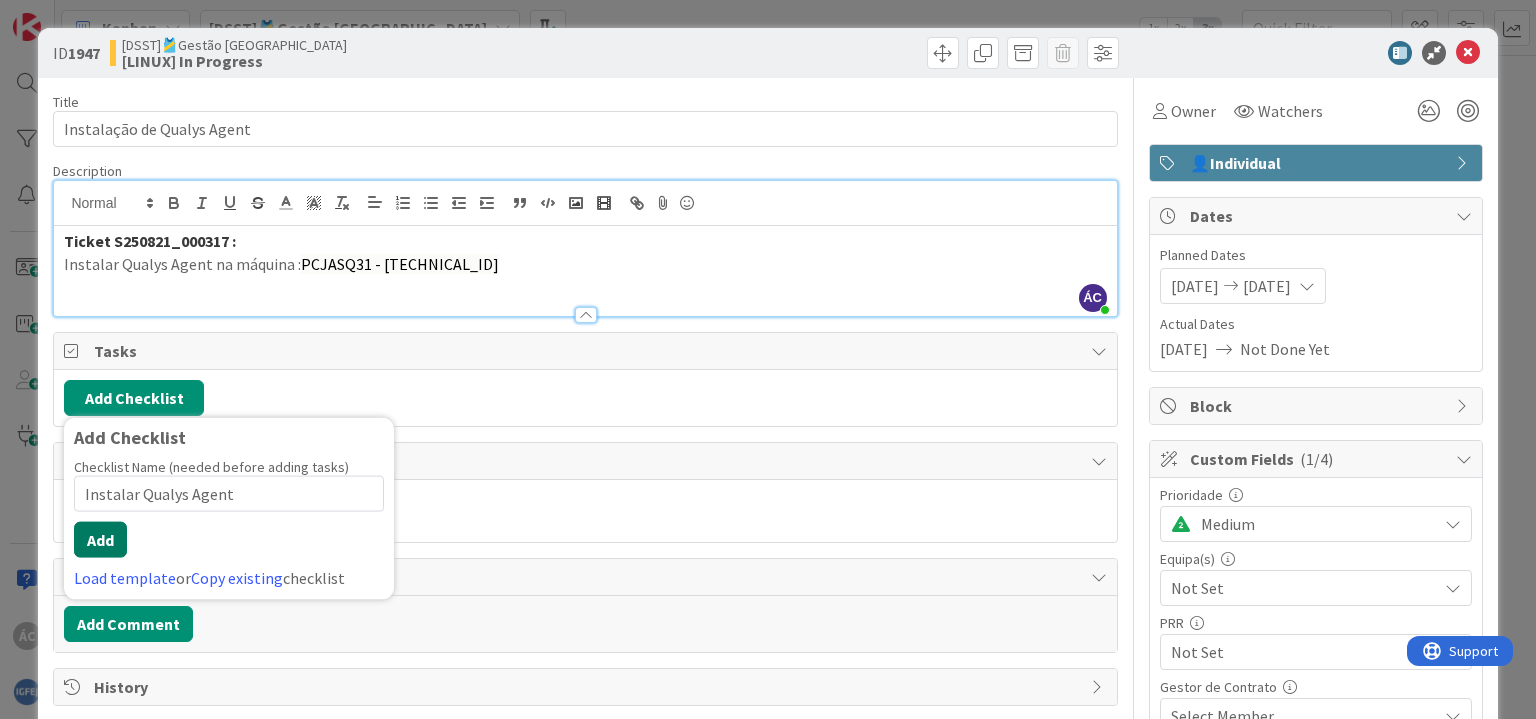
type input "Instalar Qualys Agent"
click at [85, 541] on button "Add" at bounding box center [100, 540] width 53 height 36
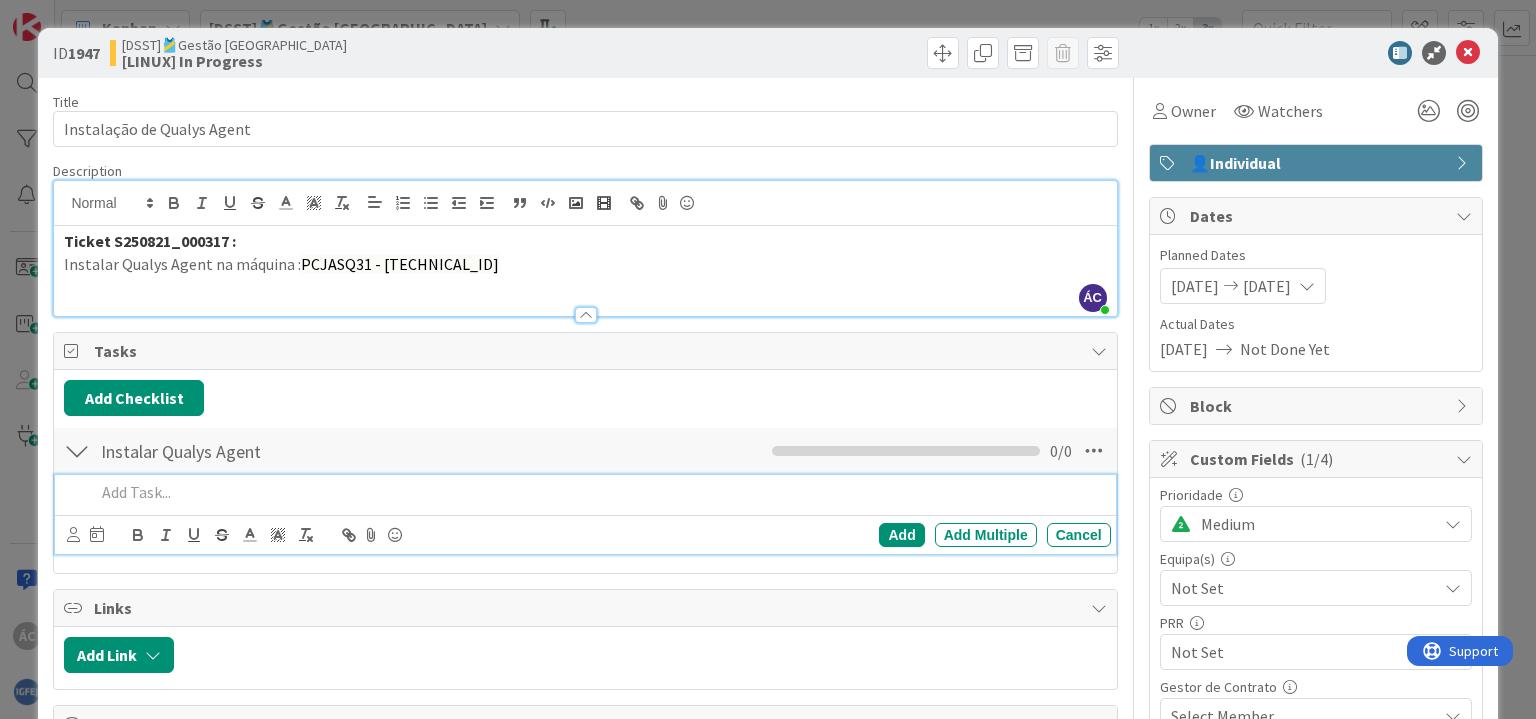
click at [576, 392] on div "Add Checklist Back" at bounding box center [585, 398] width 1042 height 36
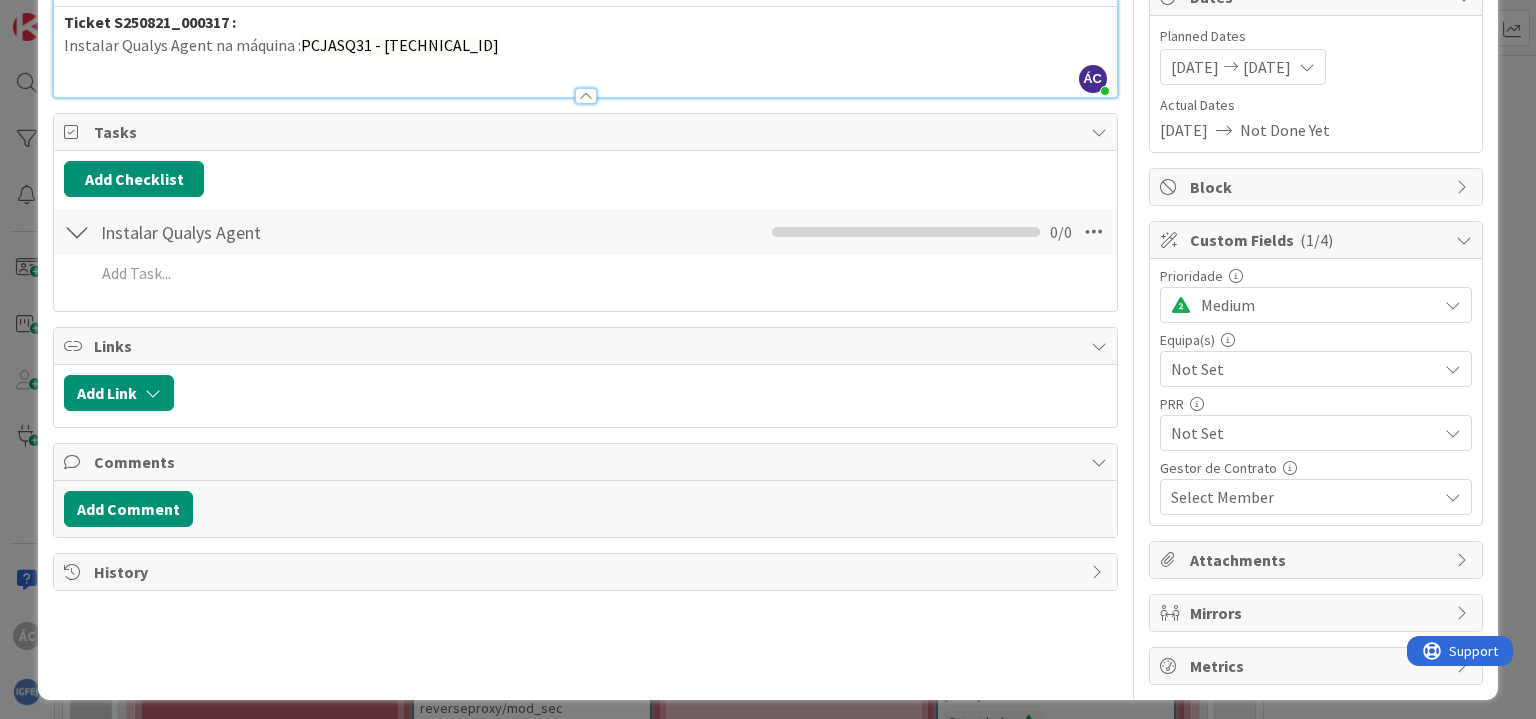
scroll to position [224, 0]
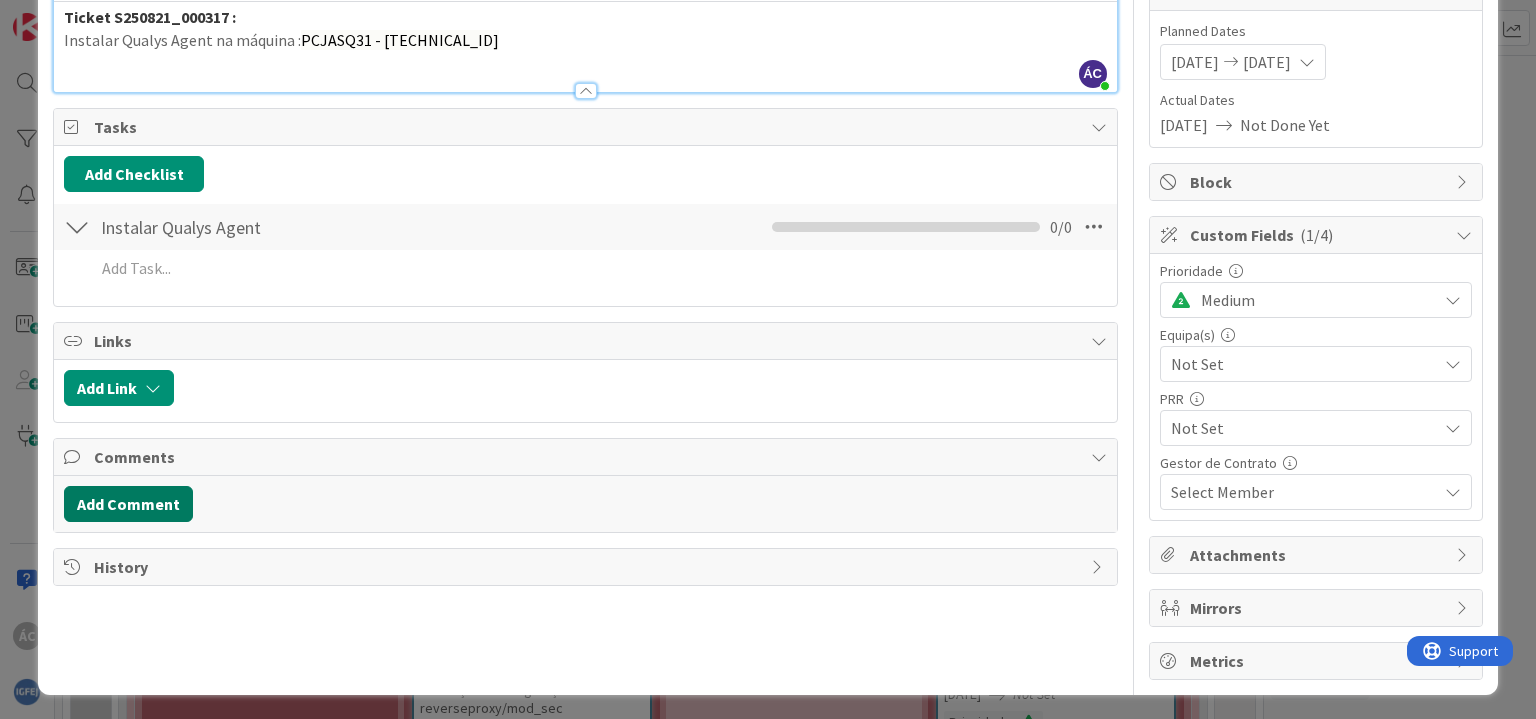
click at [118, 500] on button "Add Comment" at bounding box center [128, 504] width 129 height 36
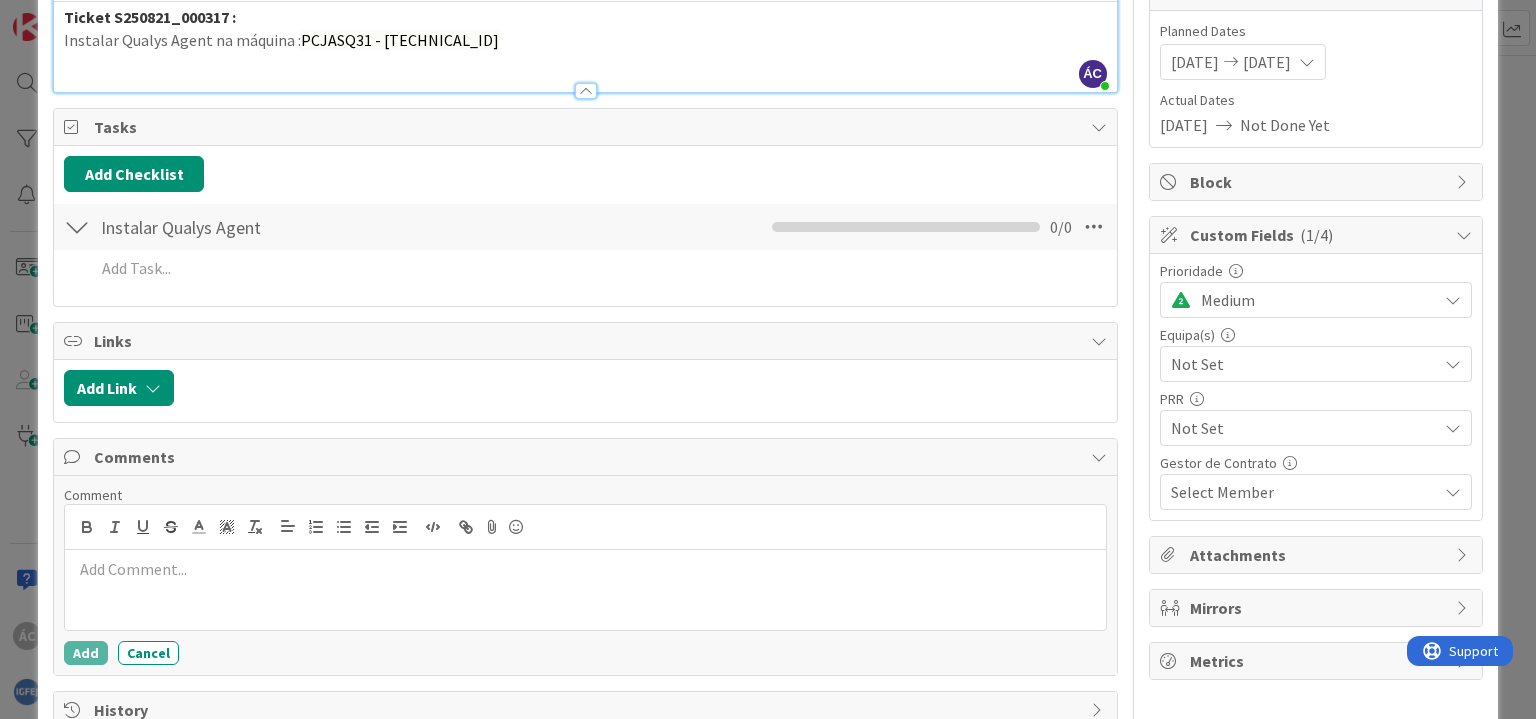
click at [176, 574] on p at bounding box center [585, 569] width 1024 height 23
click at [759, 560] on p "Instalado agente qualys atarvés do playbook no AAP . Foram efetuadas alguma cor…" at bounding box center [585, 569] width 1024 height 23
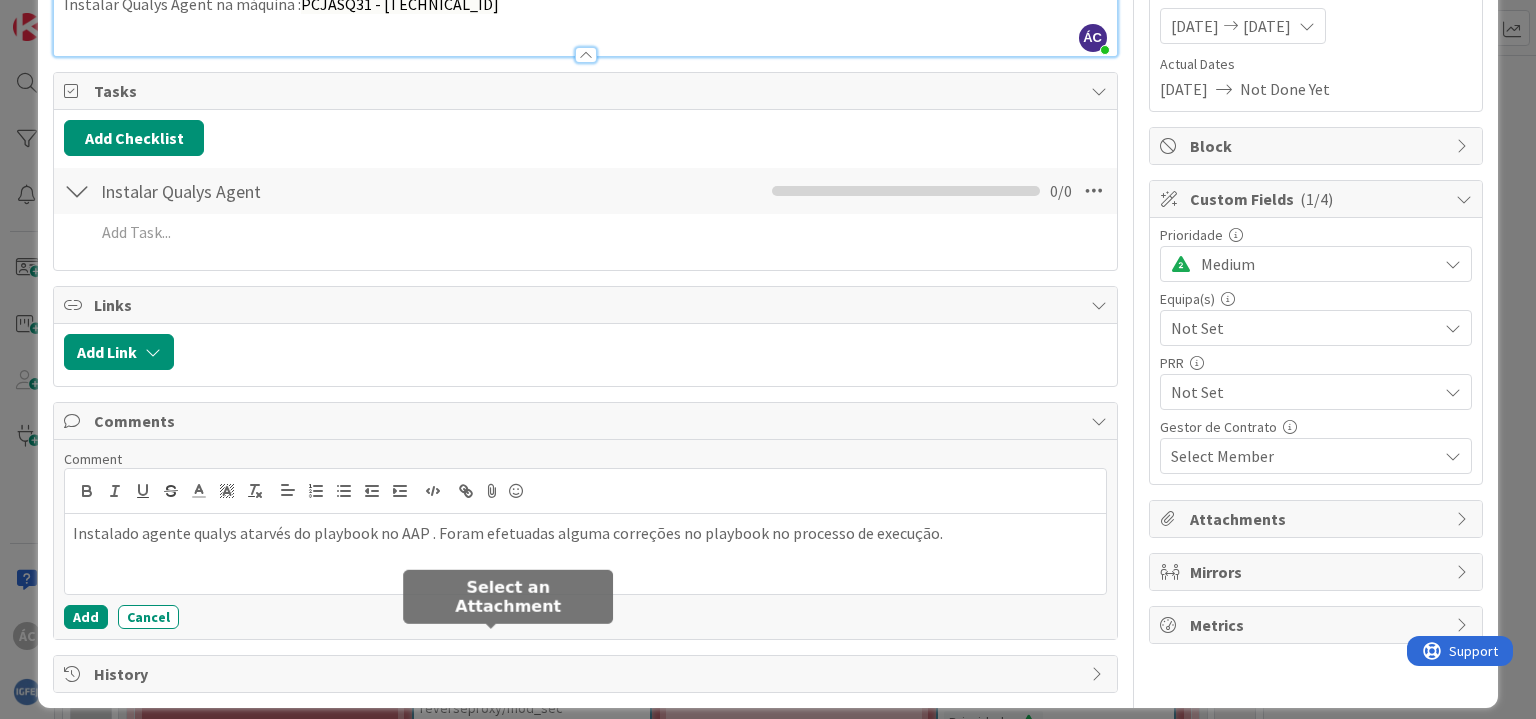
scroll to position [272, 0]
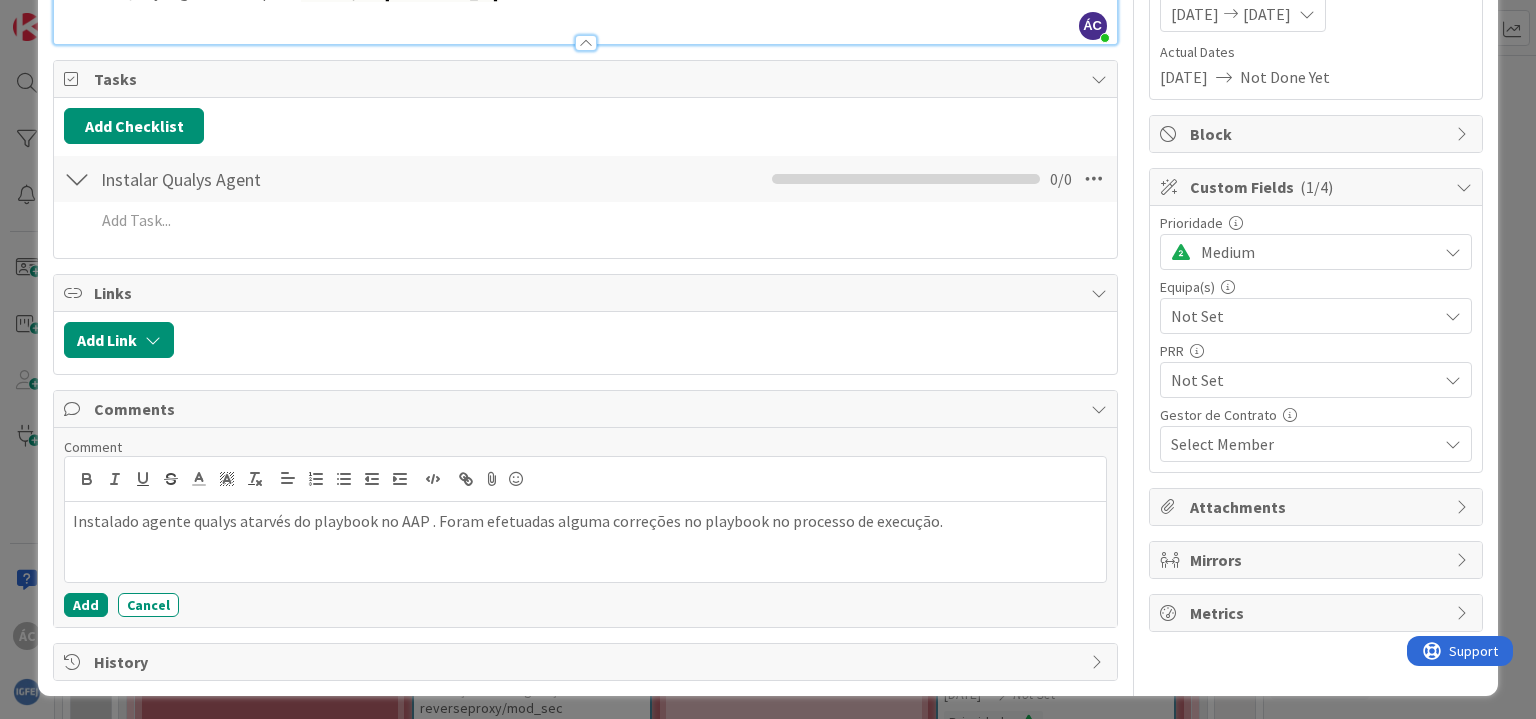
click at [580, 621] on div "Comment Instalado agente qualys atarvés do playbook no AAP . Foram efetuadas al…" at bounding box center [585, 527] width 1062 height 199
click at [93, 598] on button "Add" at bounding box center [86, 605] width 44 height 24
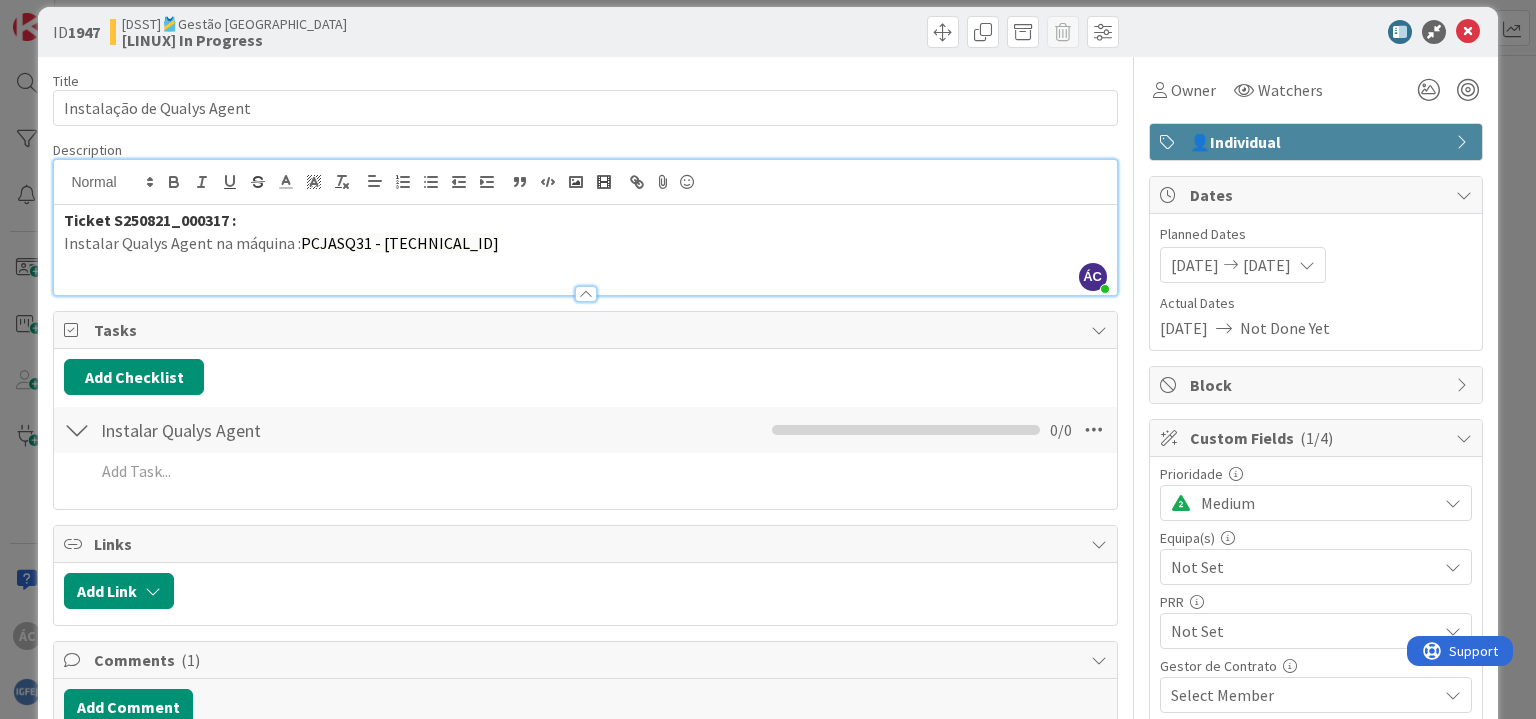
scroll to position [0, 0]
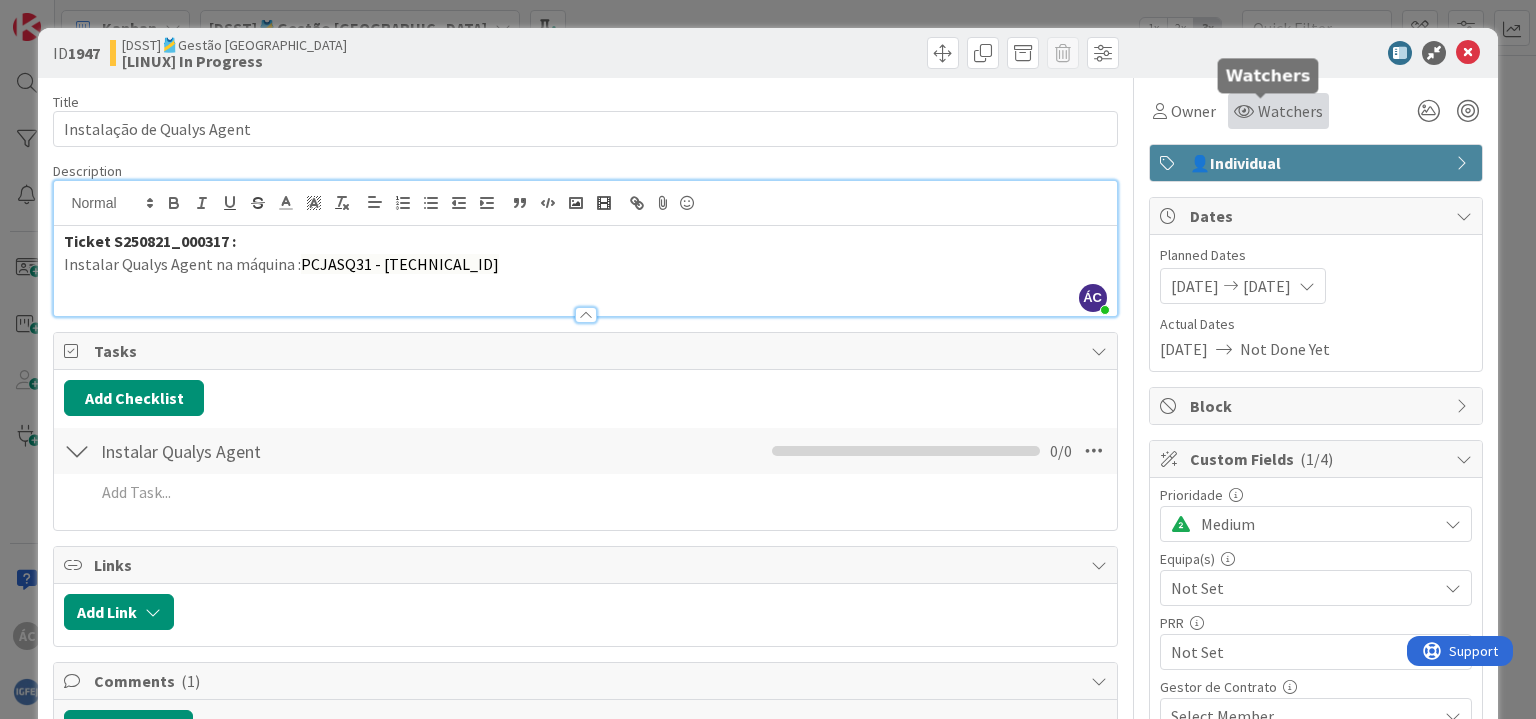
click at [1290, 102] on span "Watchers" at bounding box center [1290, 111] width 65 height 24
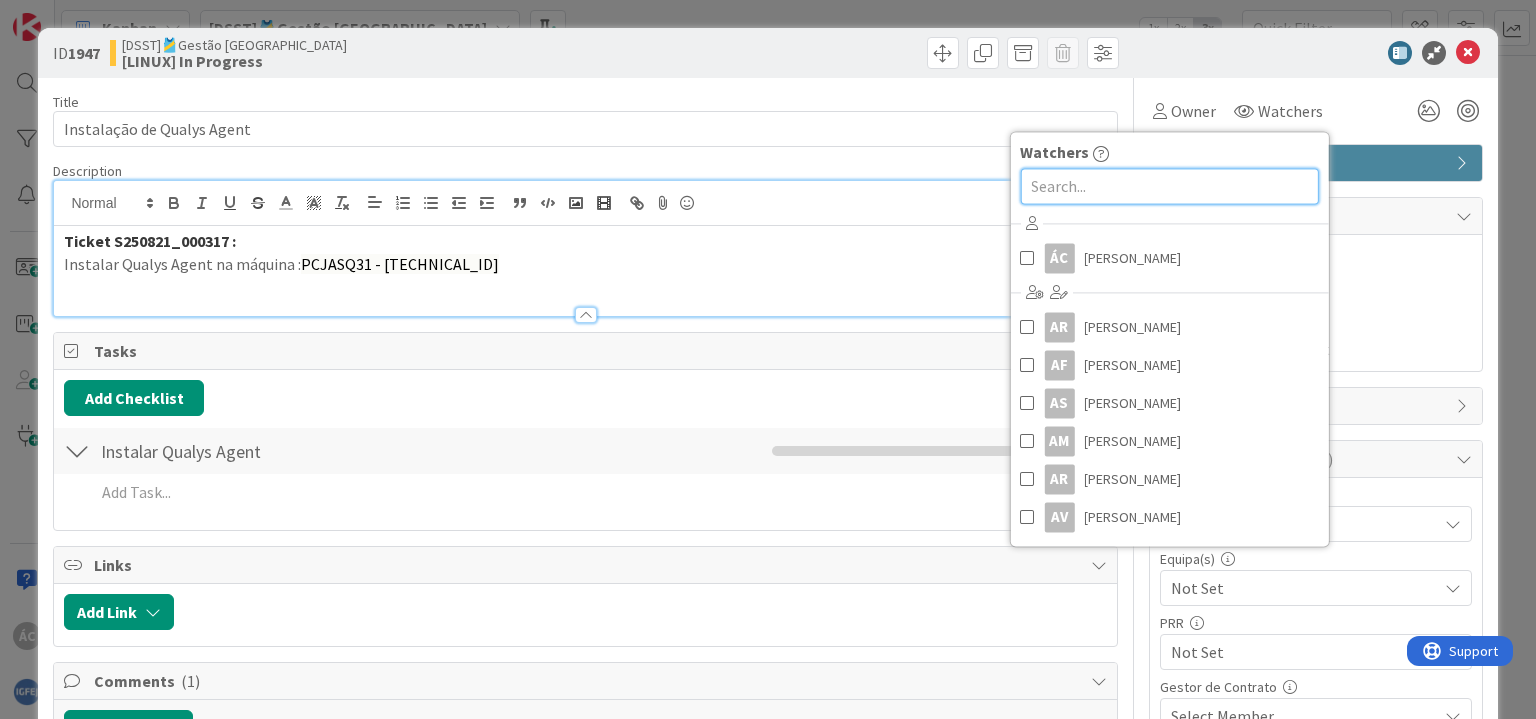
click at [1132, 183] on input "text" at bounding box center [1169, 186] width 298 height 36
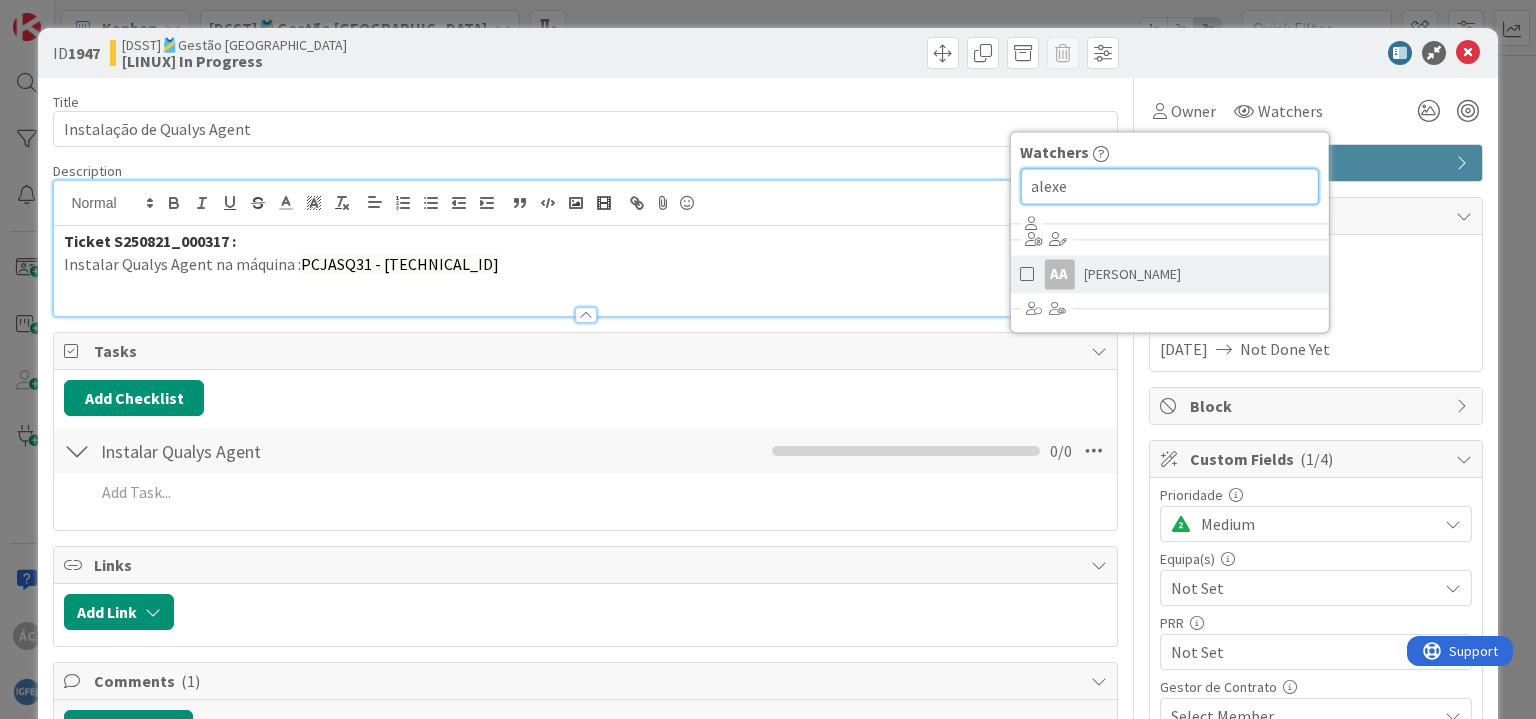
type input "alexe"
click at [1126, 271] on span "[PERSON_NAME]" at bounding box center [1132, 274] width 97 height 30
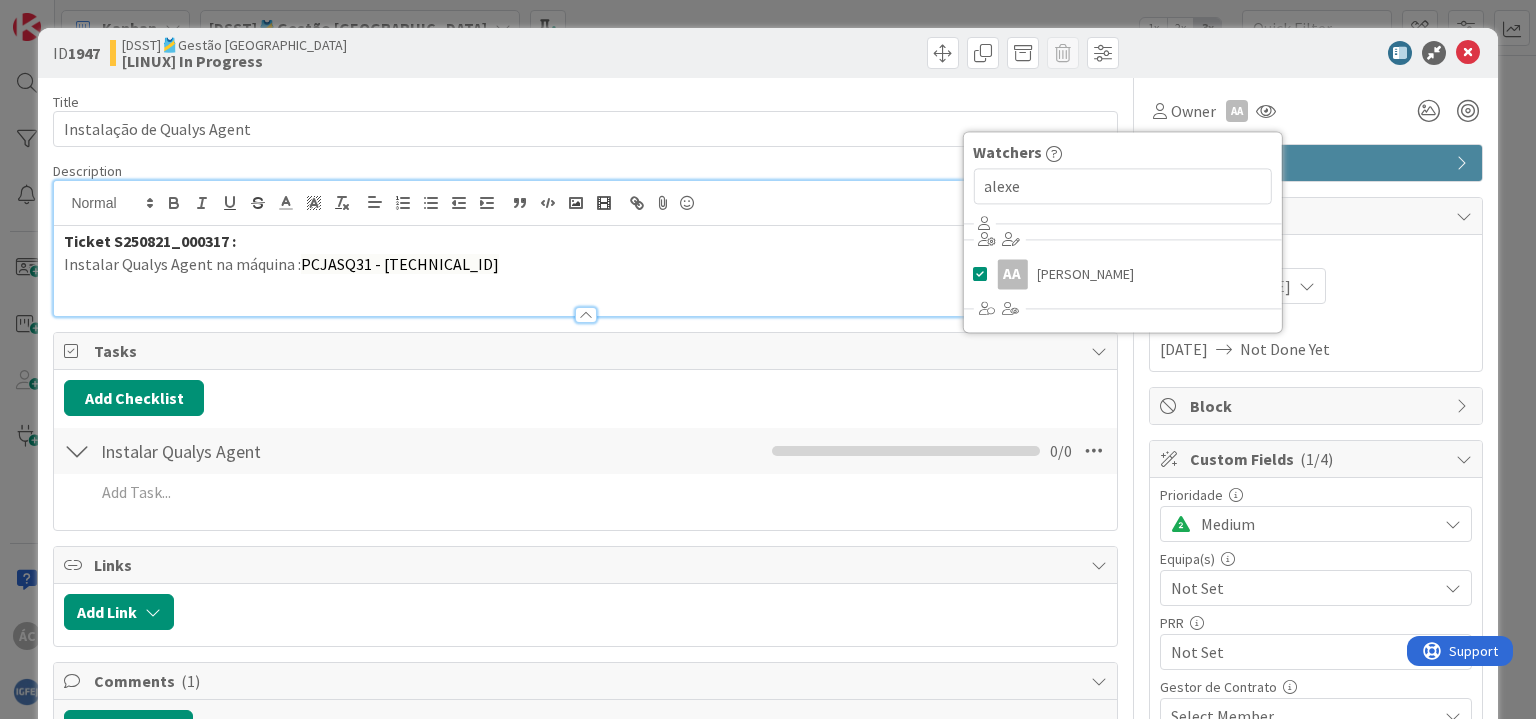
click at [1346, 115] on div "Owner AA Watchers [PERSON_NAME]" at bounding box center [1316, 111] width 334 height 36
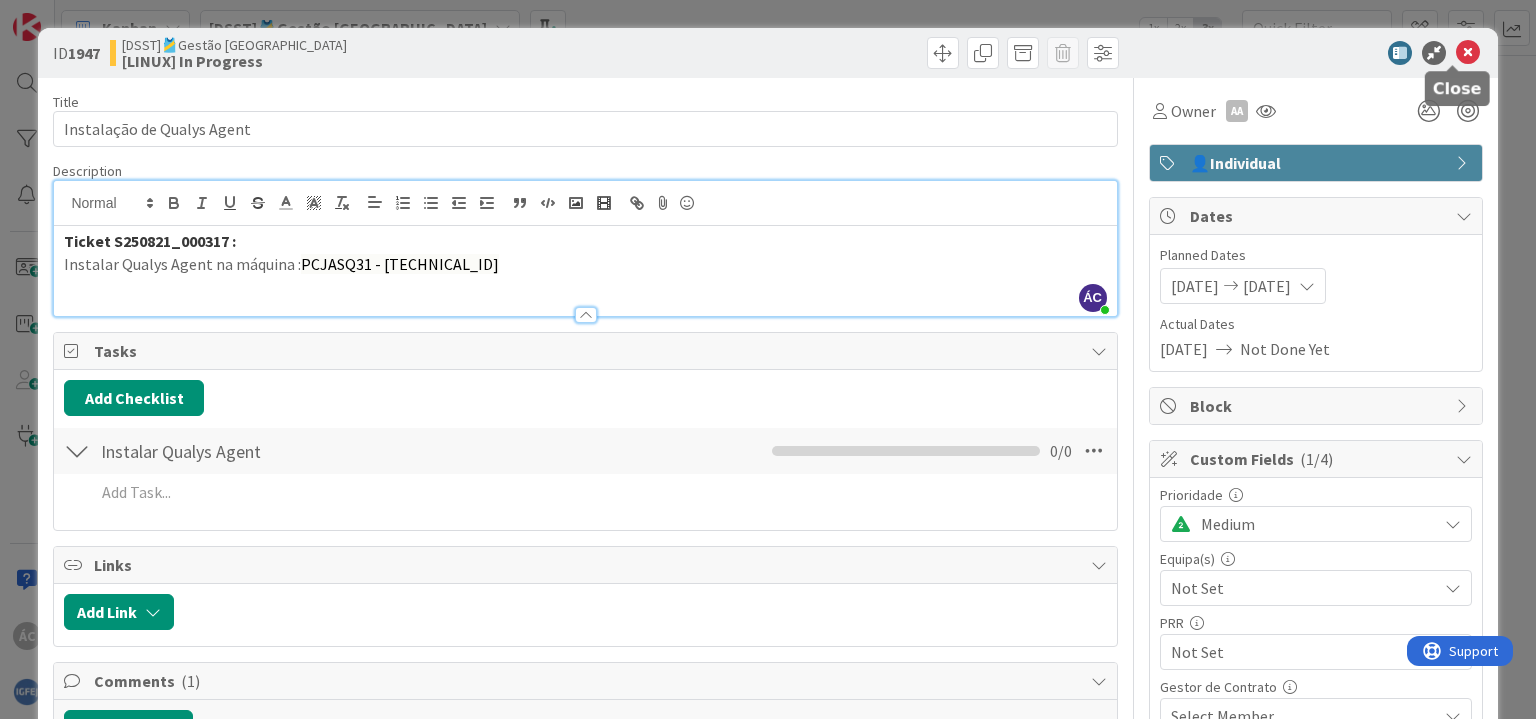
click at [1456, 45] on icon at bounding box center [1468, 53] width 24 height 24
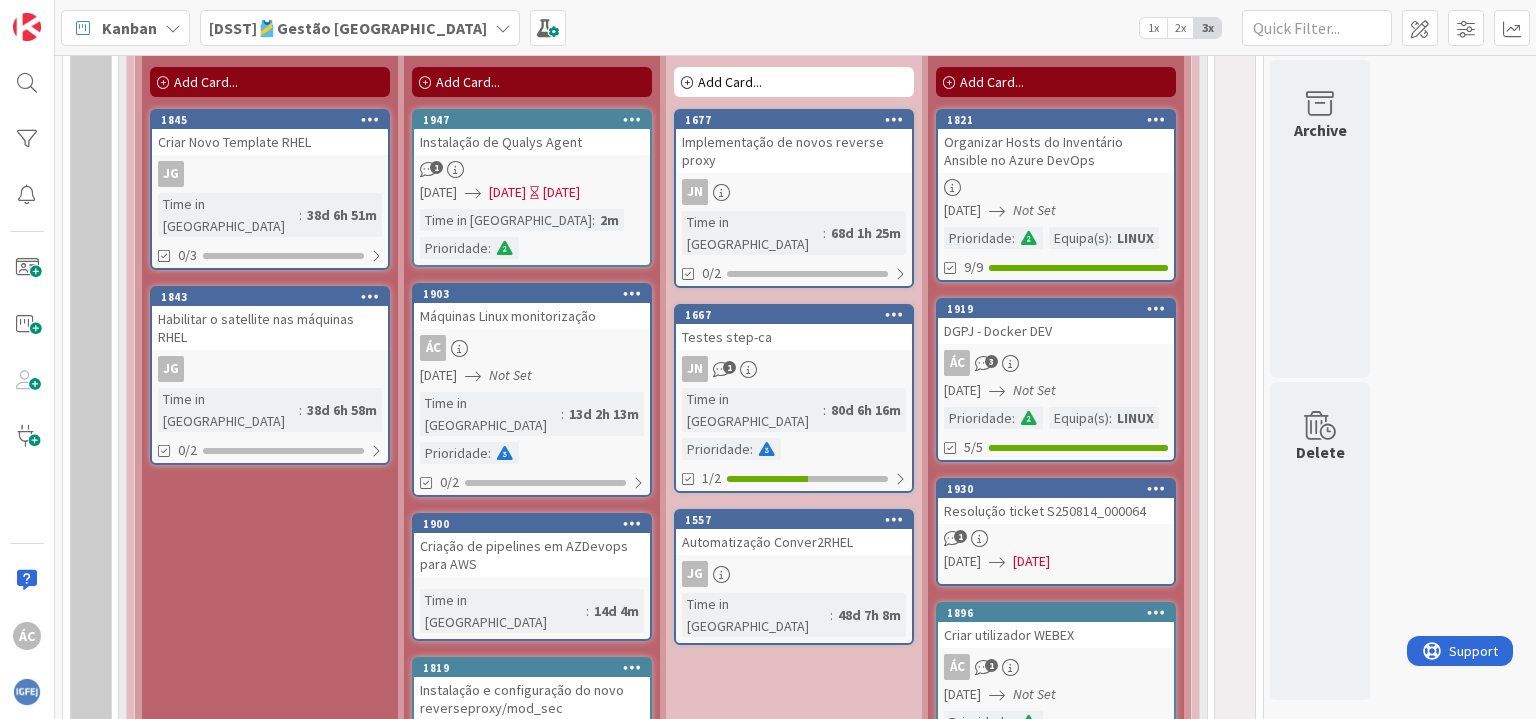
click at [526, 192] on span "[DATE]" at bounding box center [507, 192] width 37 height 21
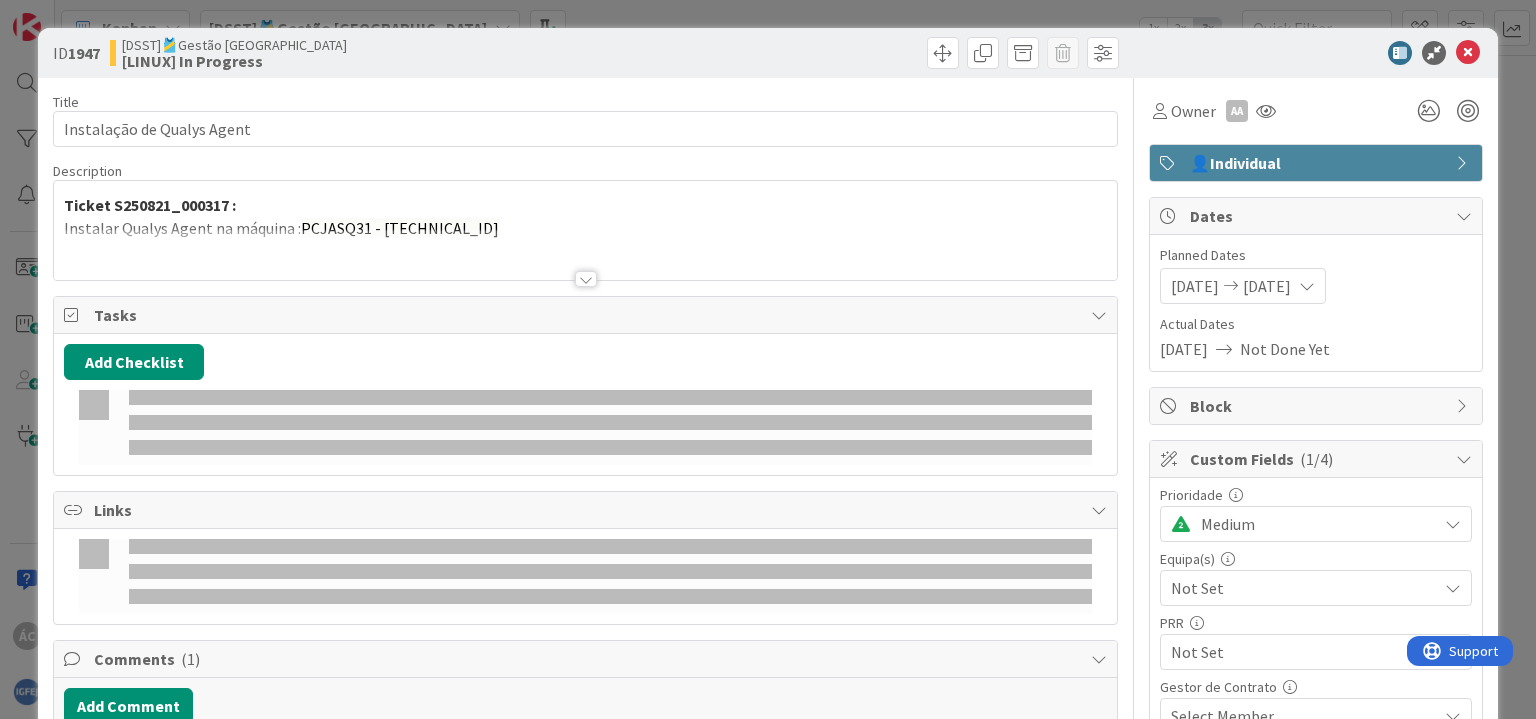
click at [524, 190] on div "Ticket S250821_000317 : Instalar Qualys Agent na máquina : PCJASQ31 - [TECHNICA…" at bounding box center [585, 235] width 1062 height 90
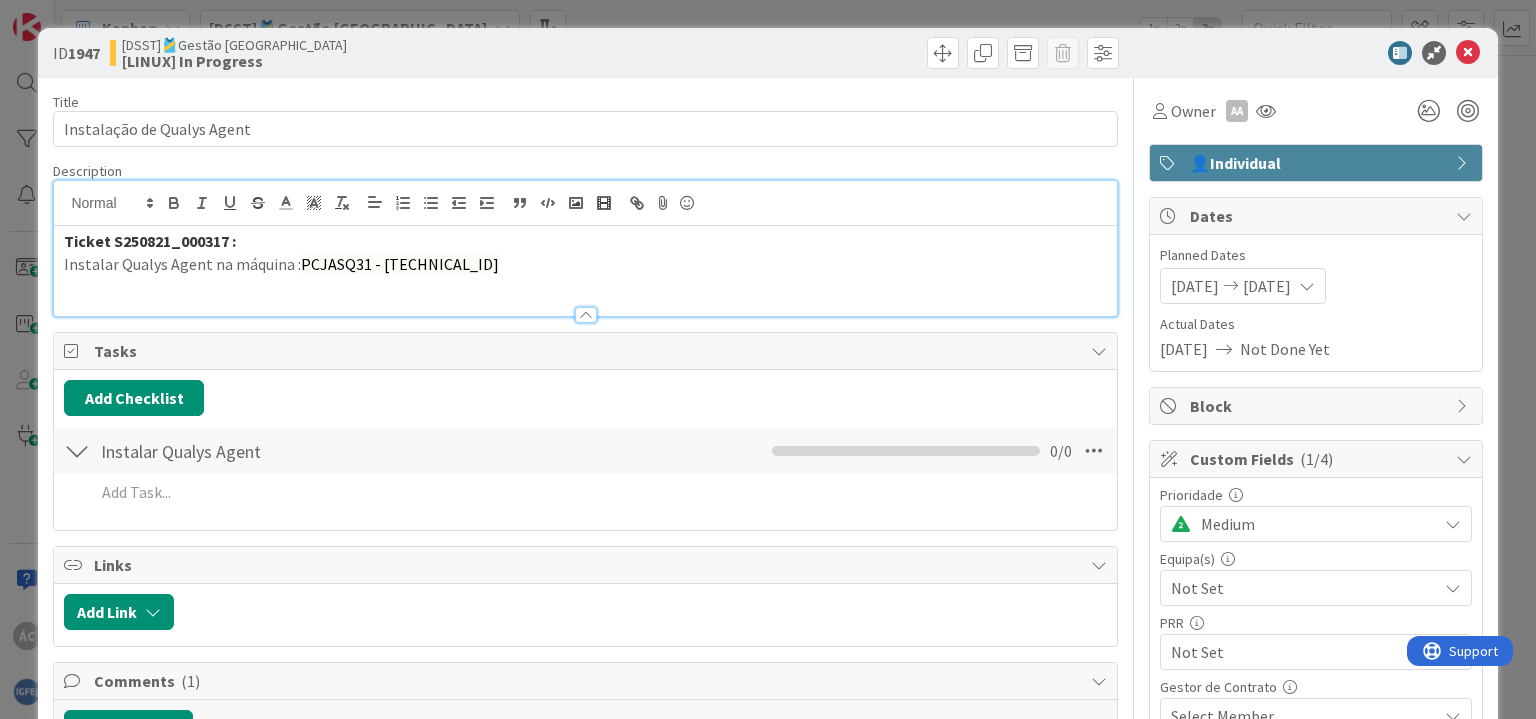
click at [74, 454] on div at bounding box center [77, 451] width 26 height 36
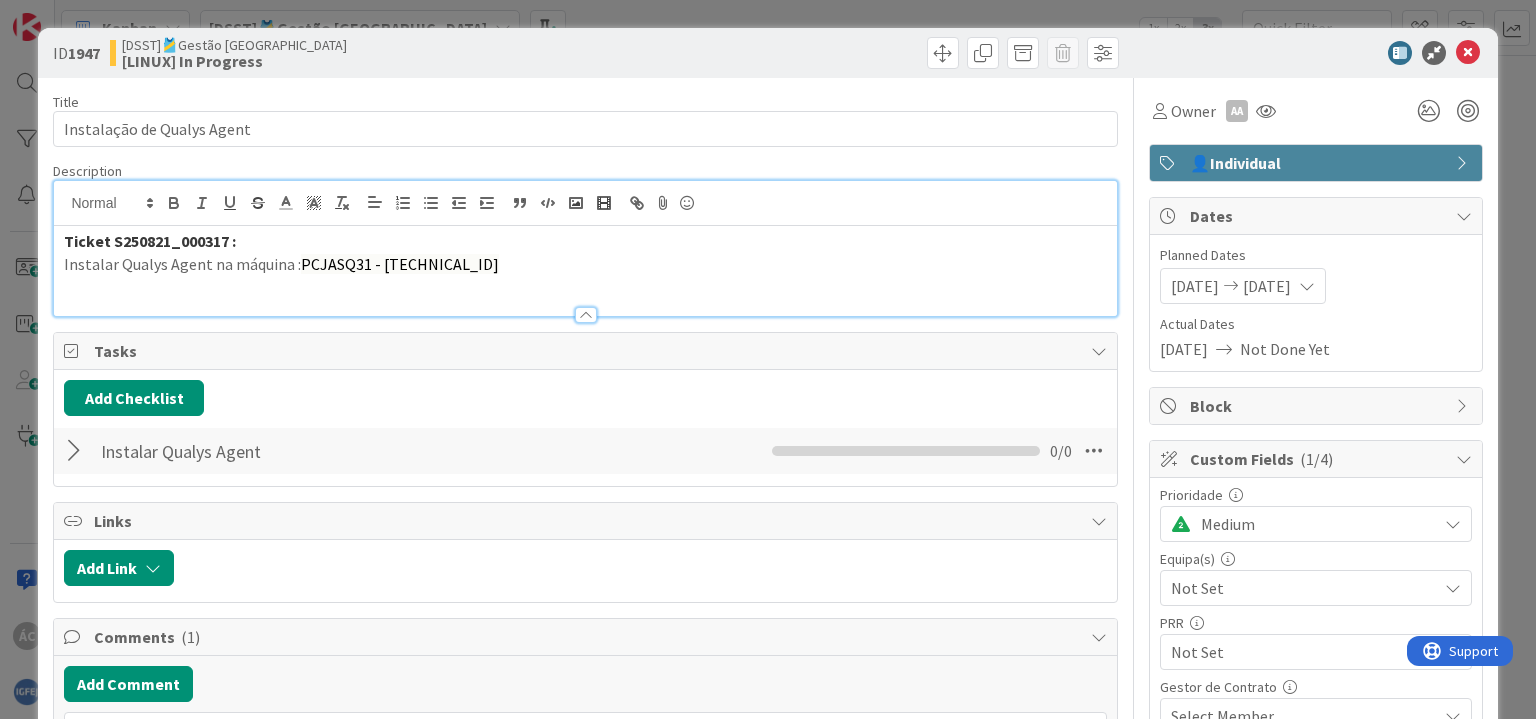
click at [74, 454] on div at bounding box center [77, 451] width 26 height 36
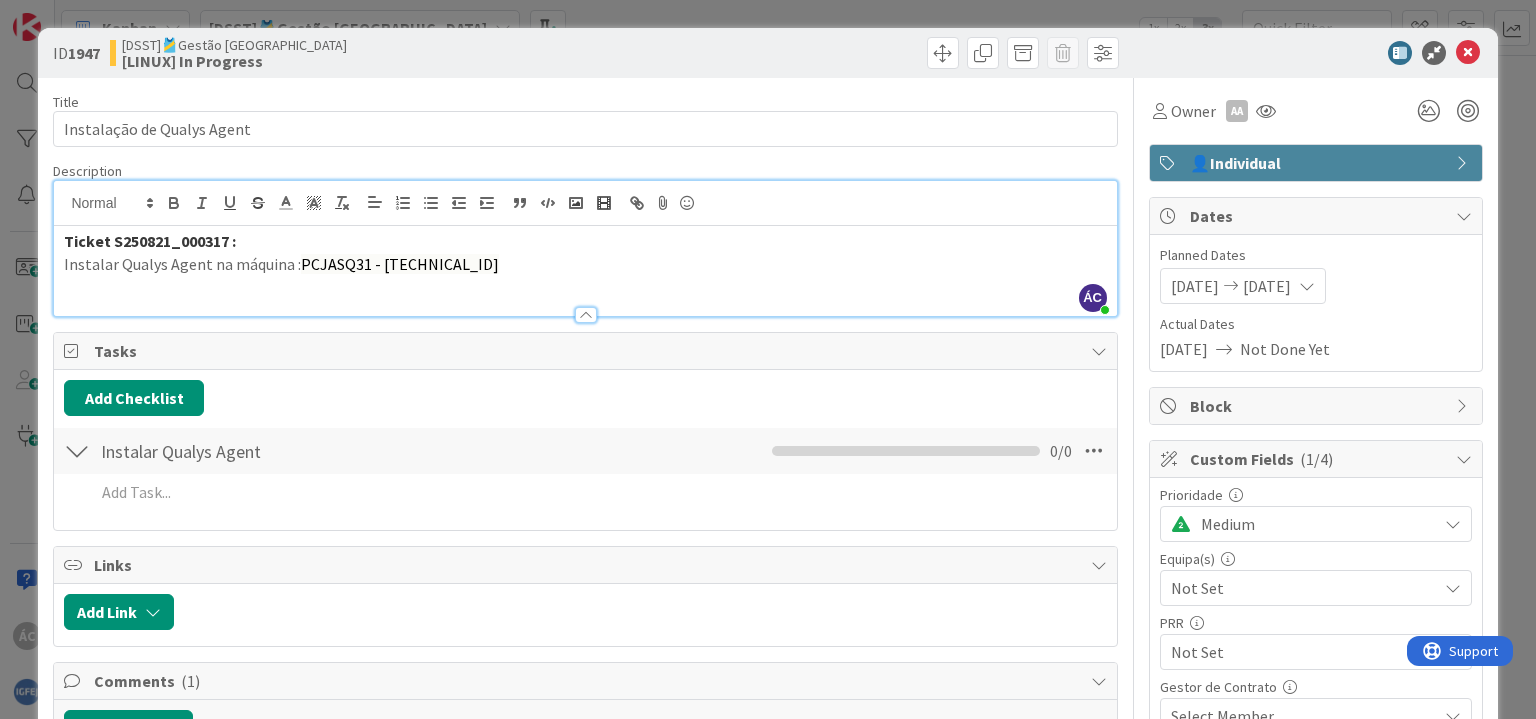
click at [915, 474] on div "Add Add Multiple Cancel" at bounding box center [585, 496] width 1042 height 44
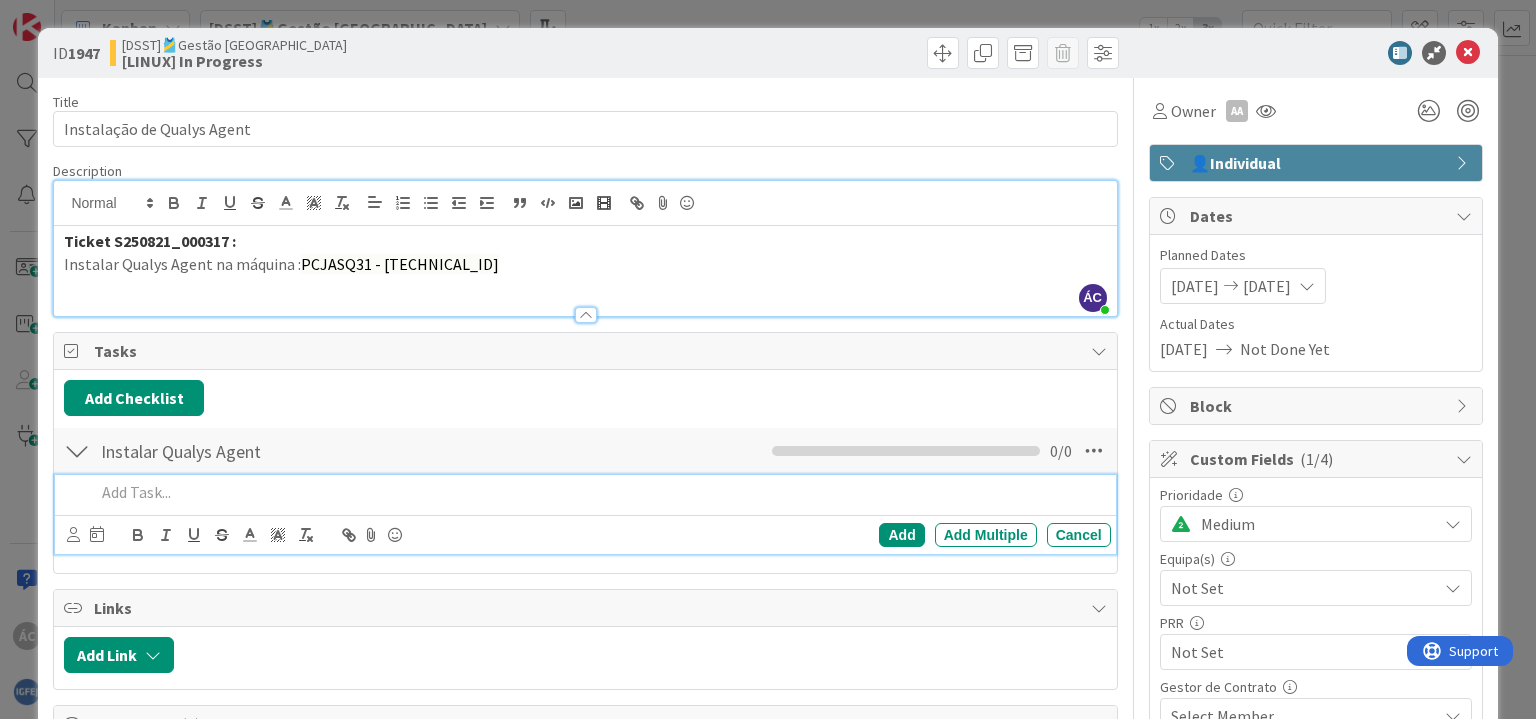
click at [370, 475] on div at bounding box center [598, 492] width 1023 height 35
click at [73, 345] on icon at bounding box center [74, 351] width 20 height 16
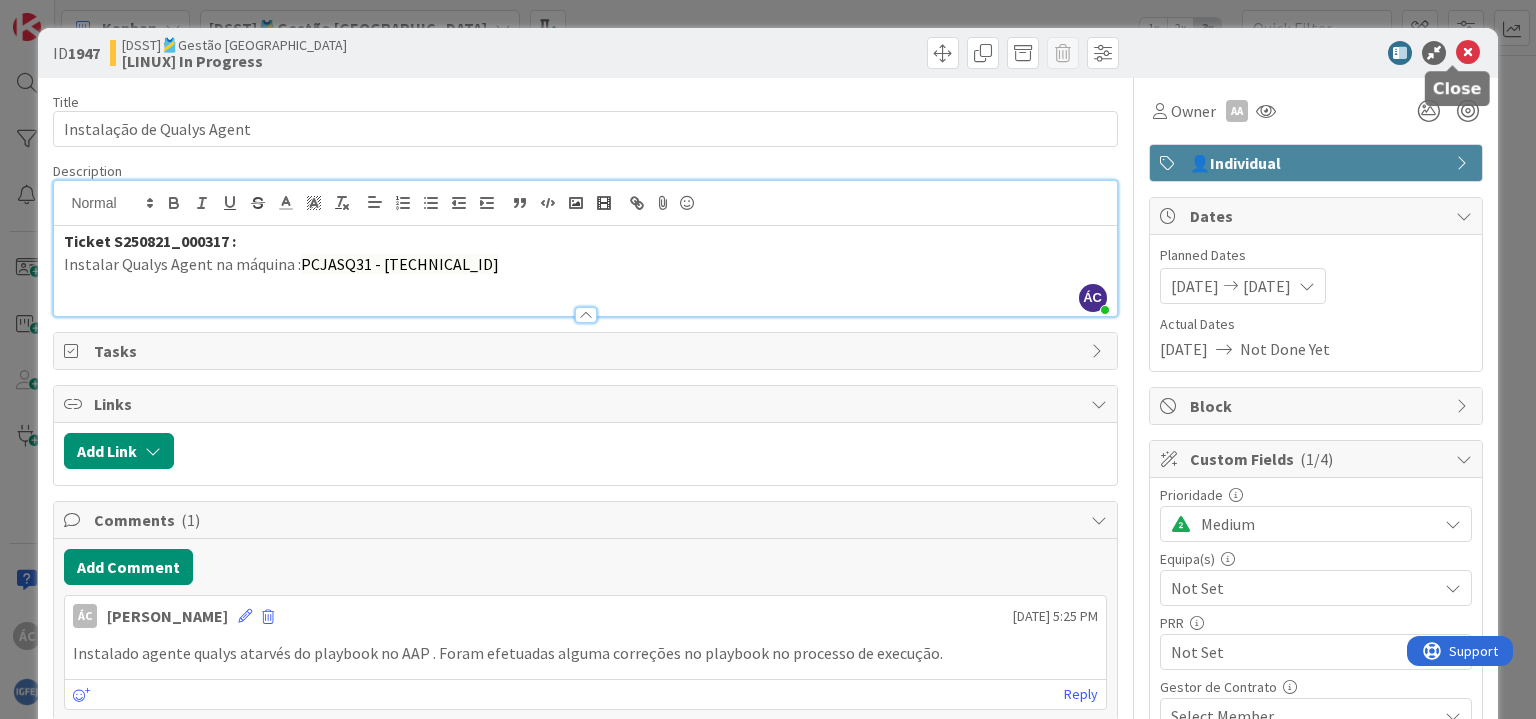
click at [1456, 47] on icon at bounding box center [1468, 53] width 24 height 24
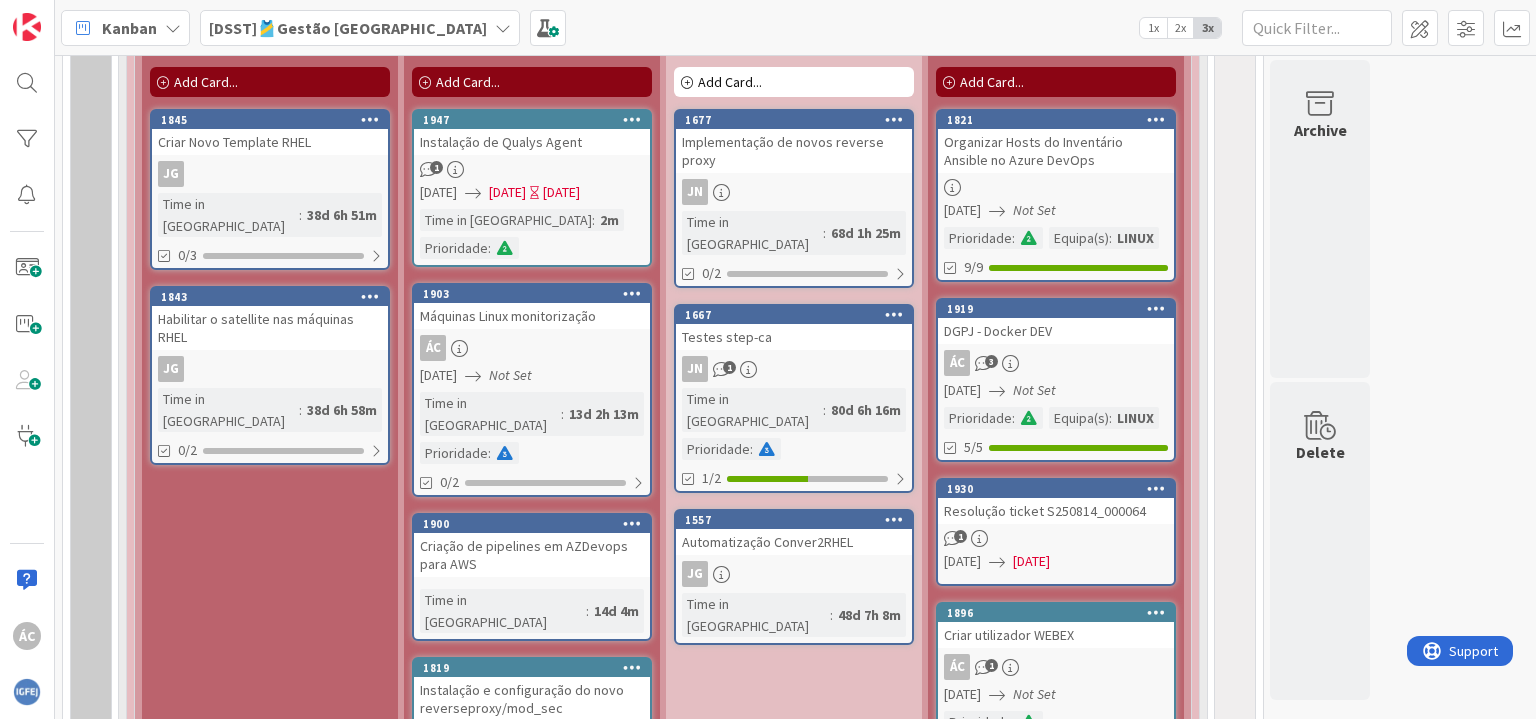
click at [538, 243] on div "Time in Column : 2m Prioridade :" at bounding box center [532, 234] width 224 height 50
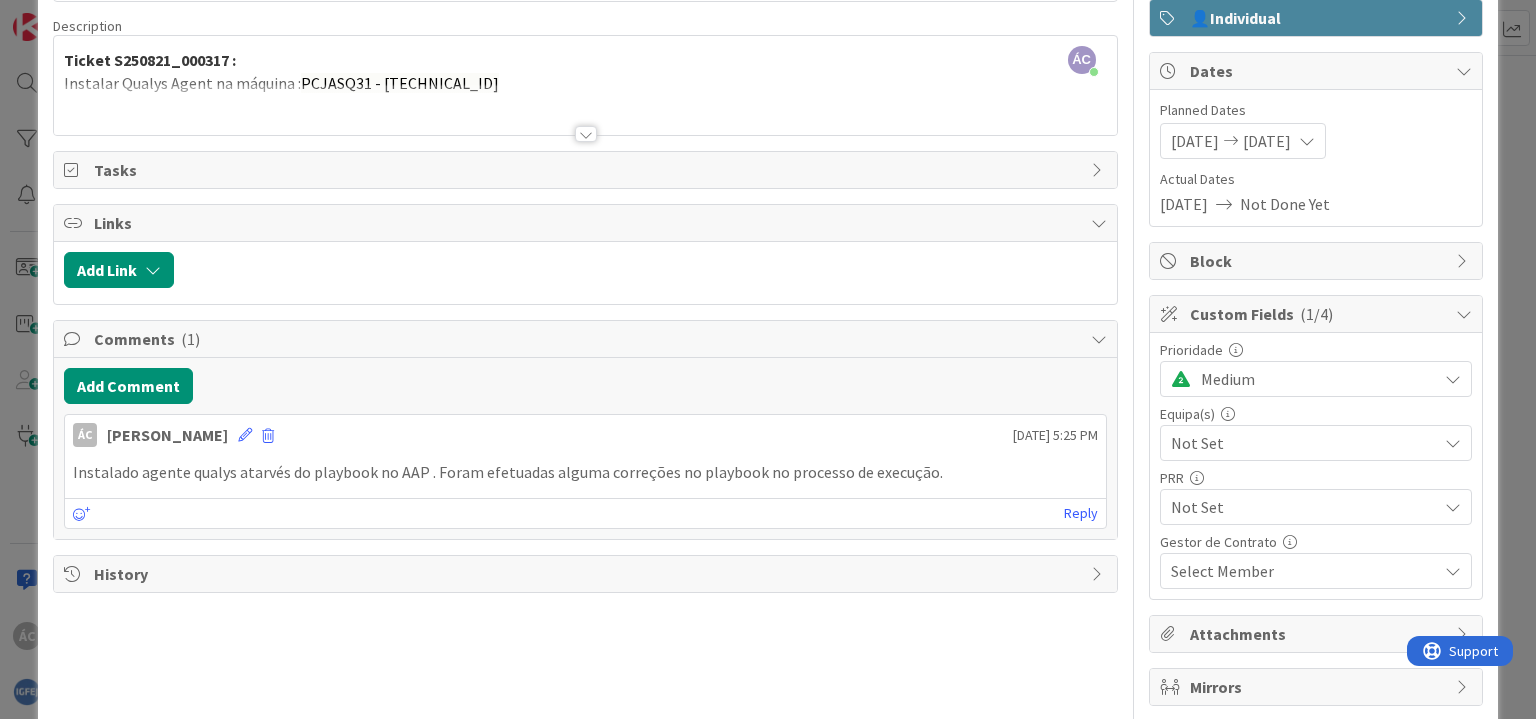
scroll to position [100, 0]
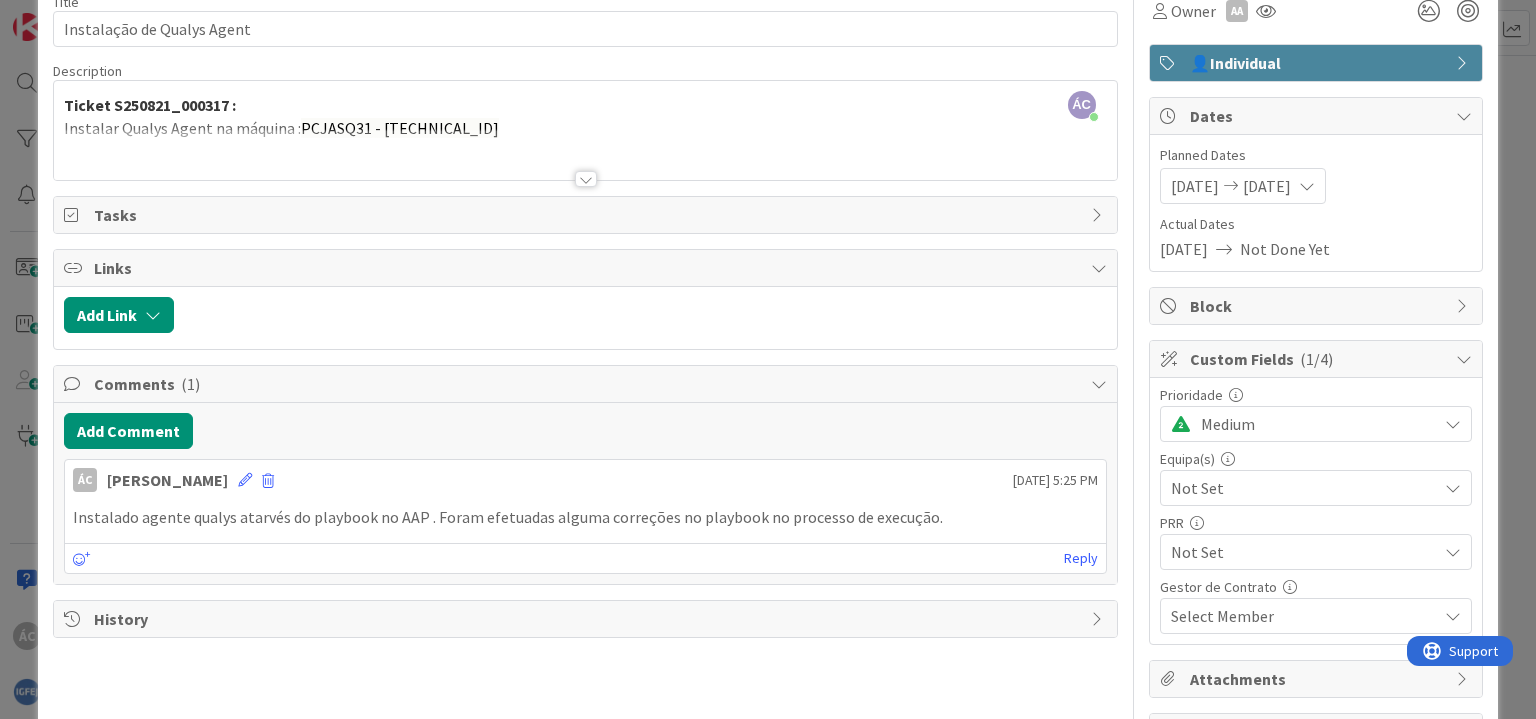
click at [238, 219] on span "Tasks" at bounding box center [587, 215] width 986 height 24
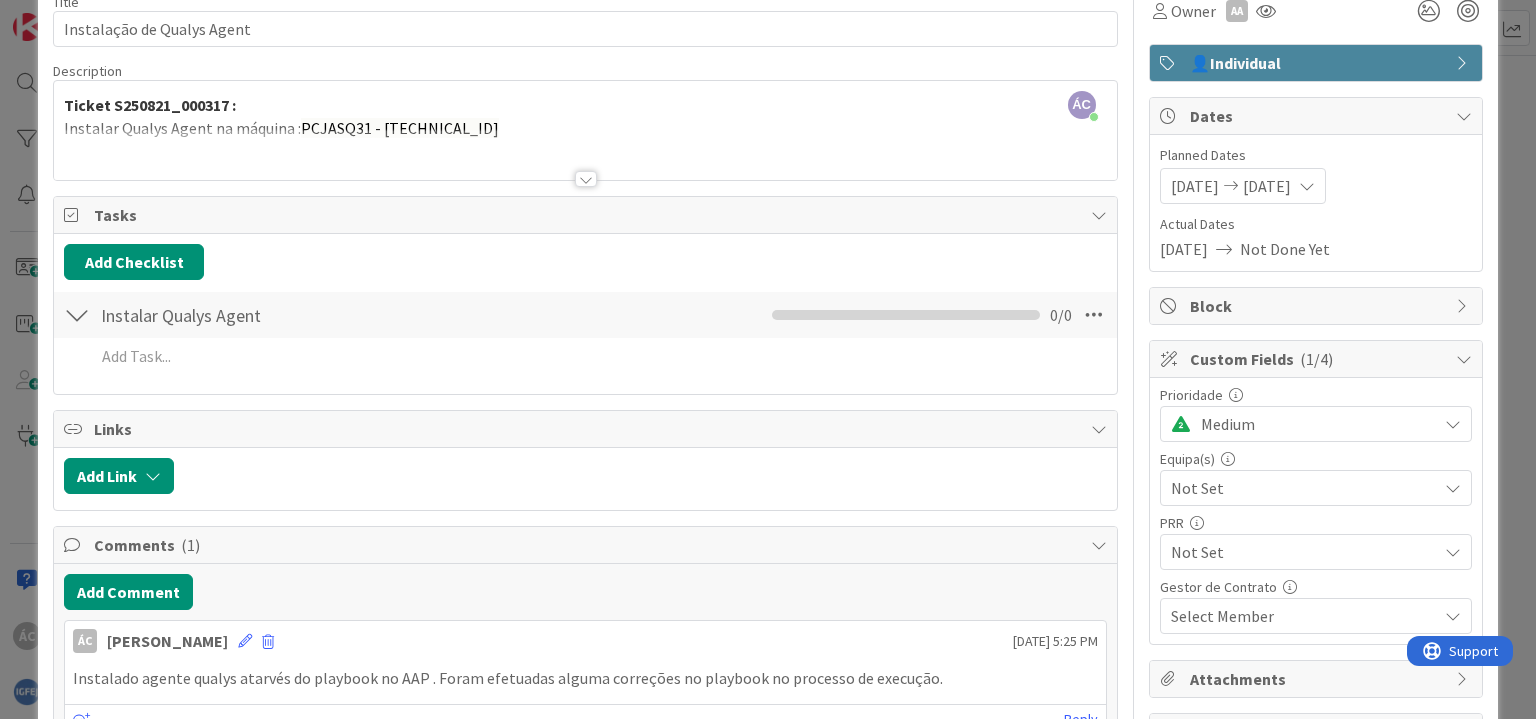
click at [86, 313] on div at bounding box center [77, 315] width 26 height 36
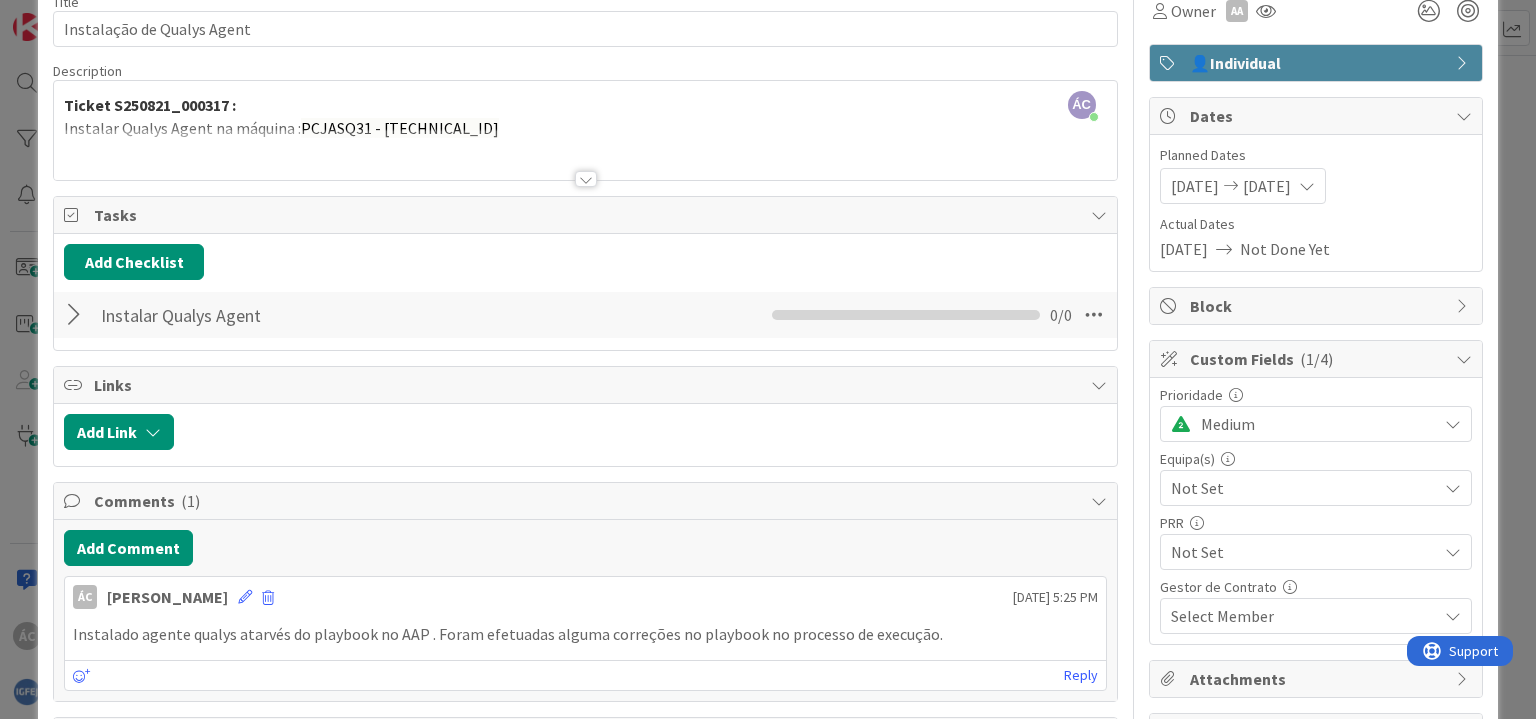
click at [84, 313] on div at bounding box center [77, 315] width 26 height 36
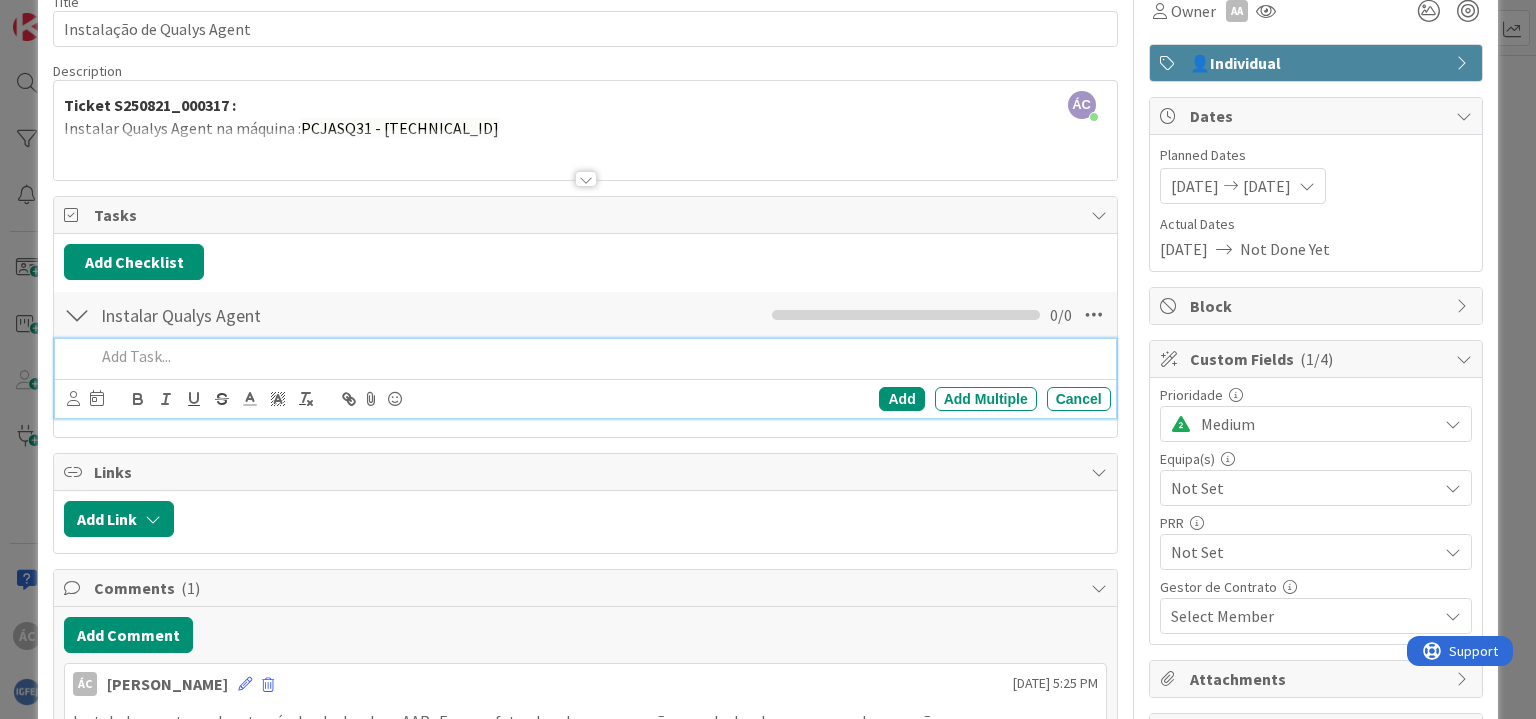
click at [310, 370] on div at bounding box center [598, 356] width 1023 height 35
click at [895, 398] on div "Add" at bounding box center [901, 399] width 45 height 24
click at [180, 354] on p at bounding box center [598, 356] width 1007 height 23
click at [771, 254] on div "Add Checklist" at bounding box center [585, 262] width 1042 height 36
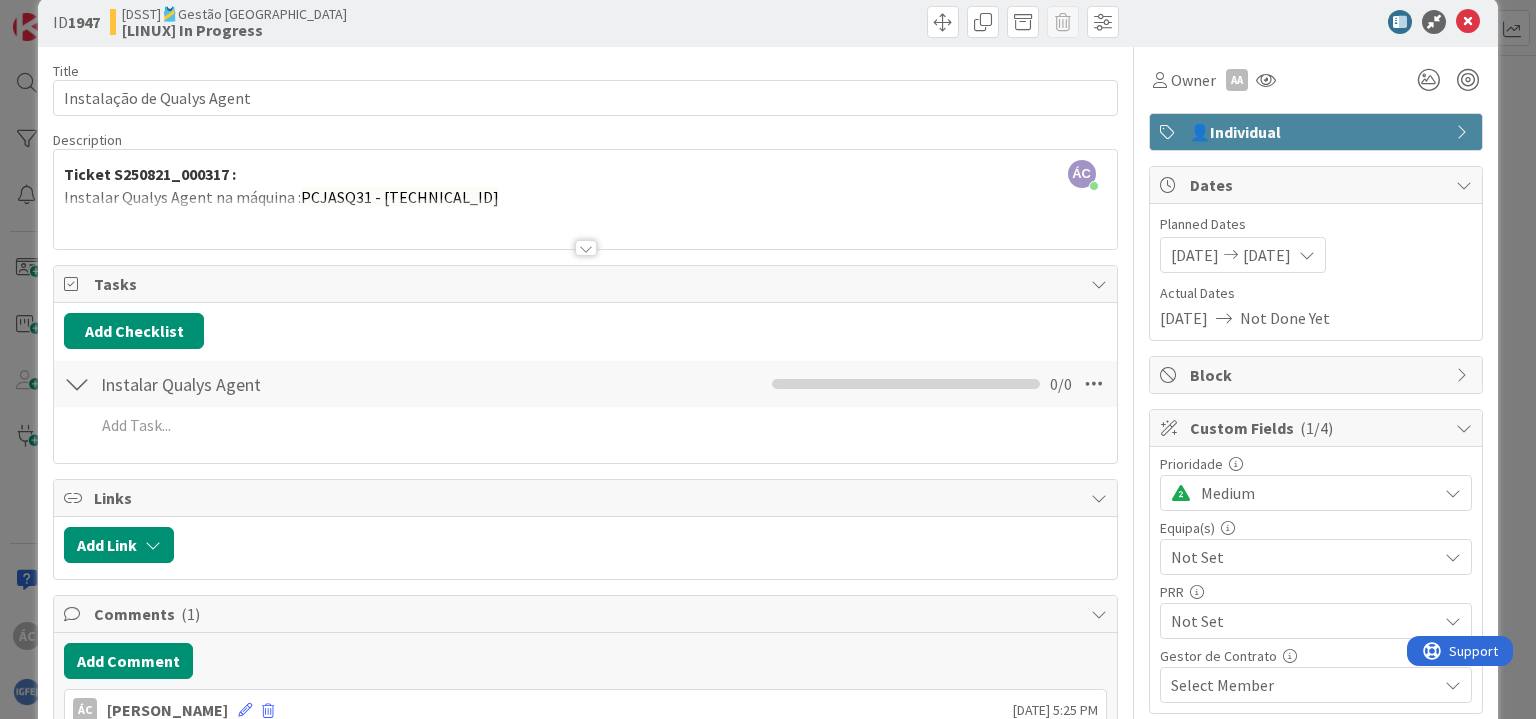
scroll to position [0, 0]
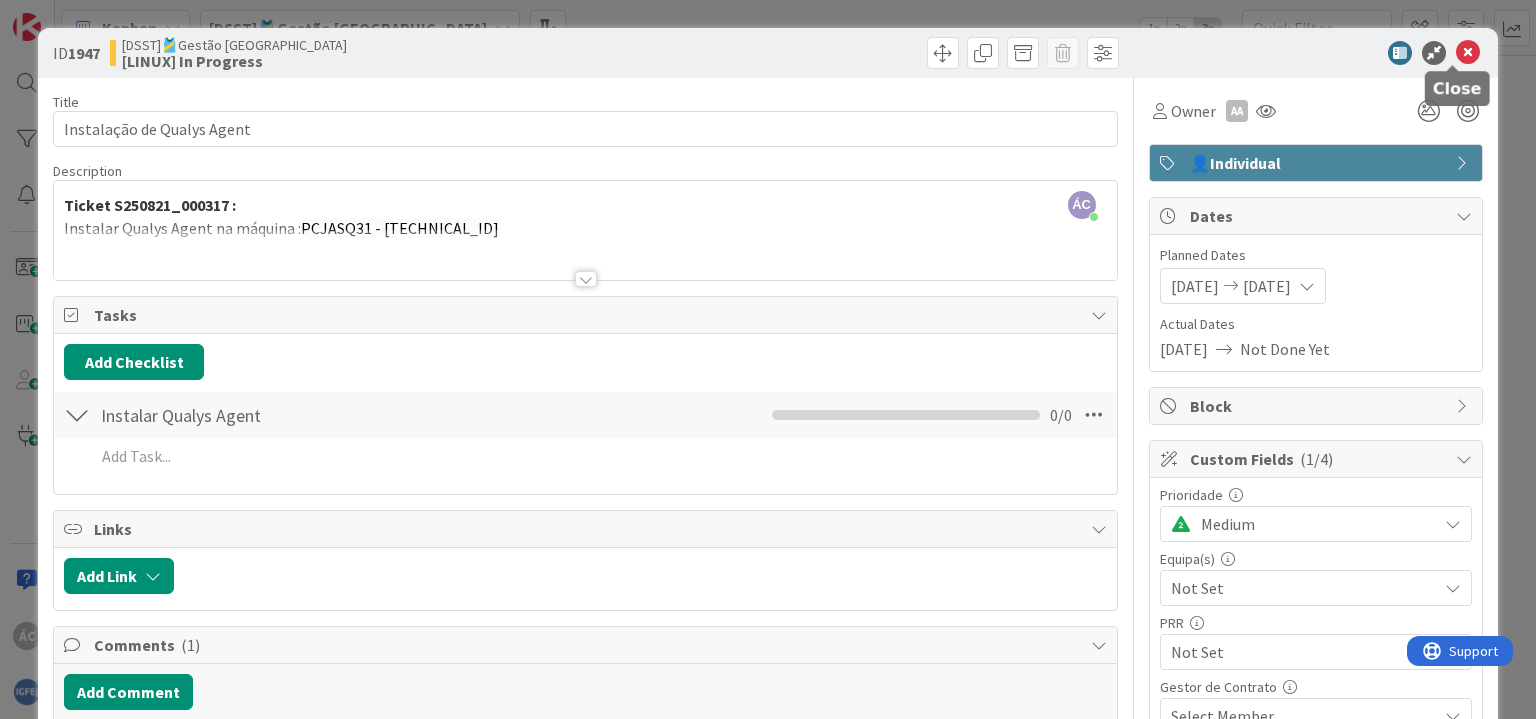
click at [1463, 43] on icon at bounding box center [1468, 53] width 24 height 24
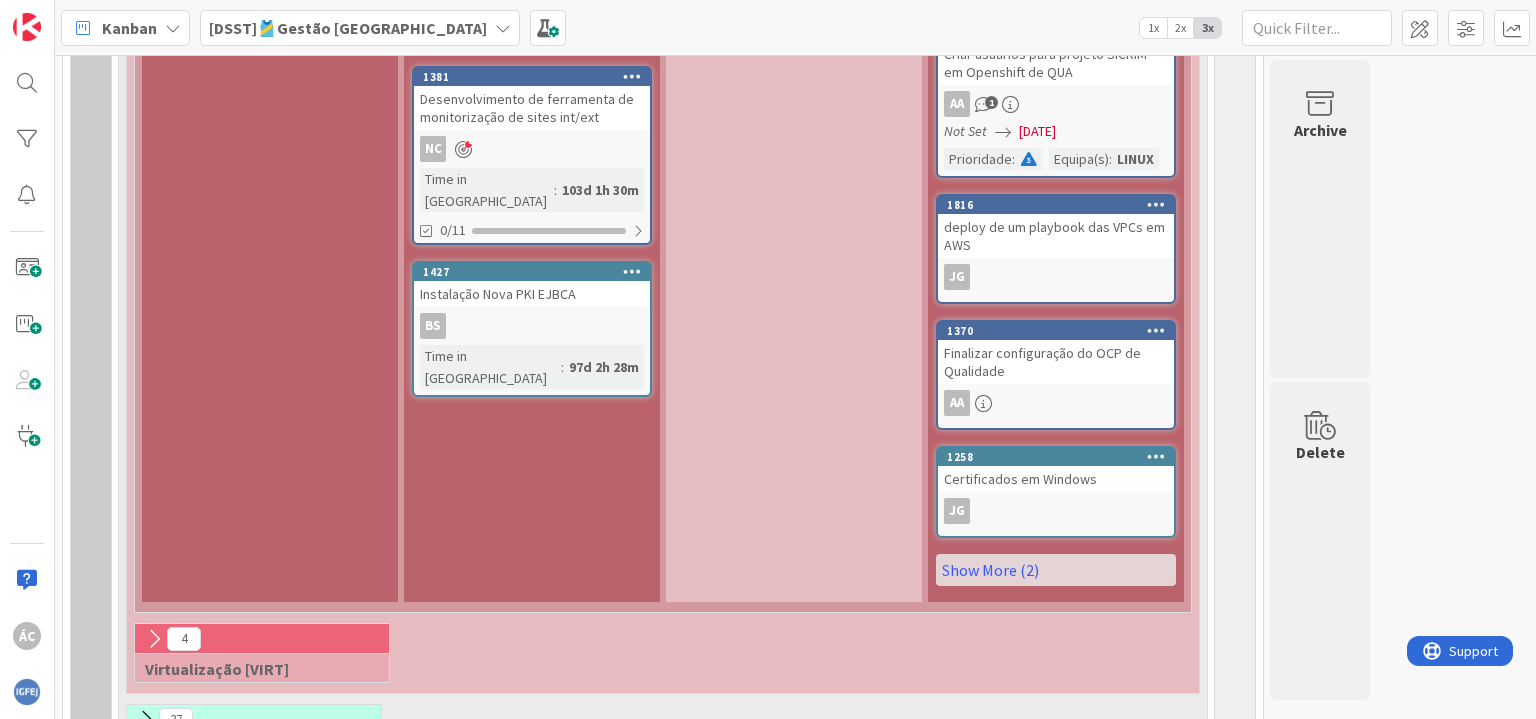
scroll to position [2632, 0]
